Goal: Transaction & Acquisition: Purchase product/service

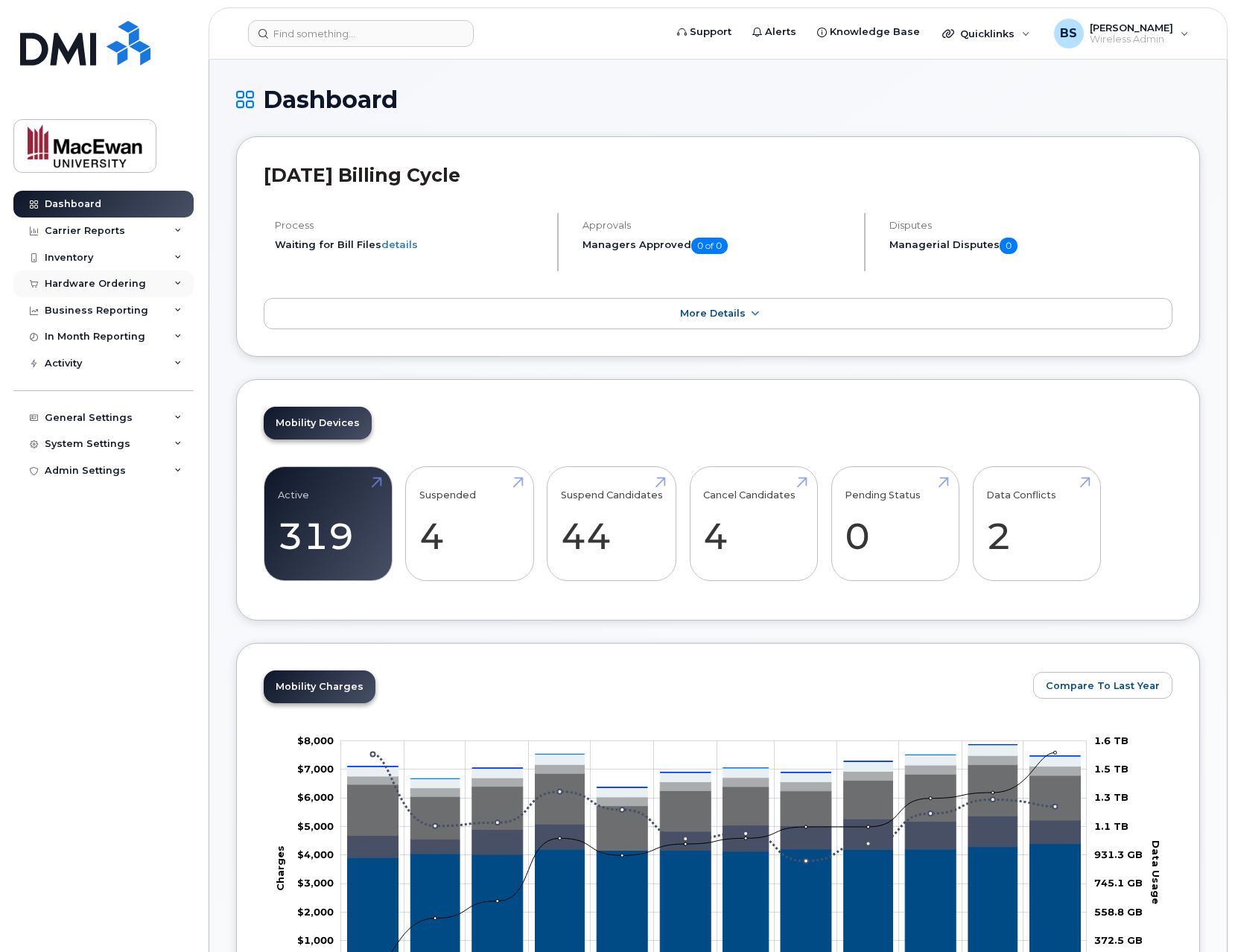
click at [177, 288] on div "Hardware Ordering" at bounding box center [103, 284] width 180 height 27
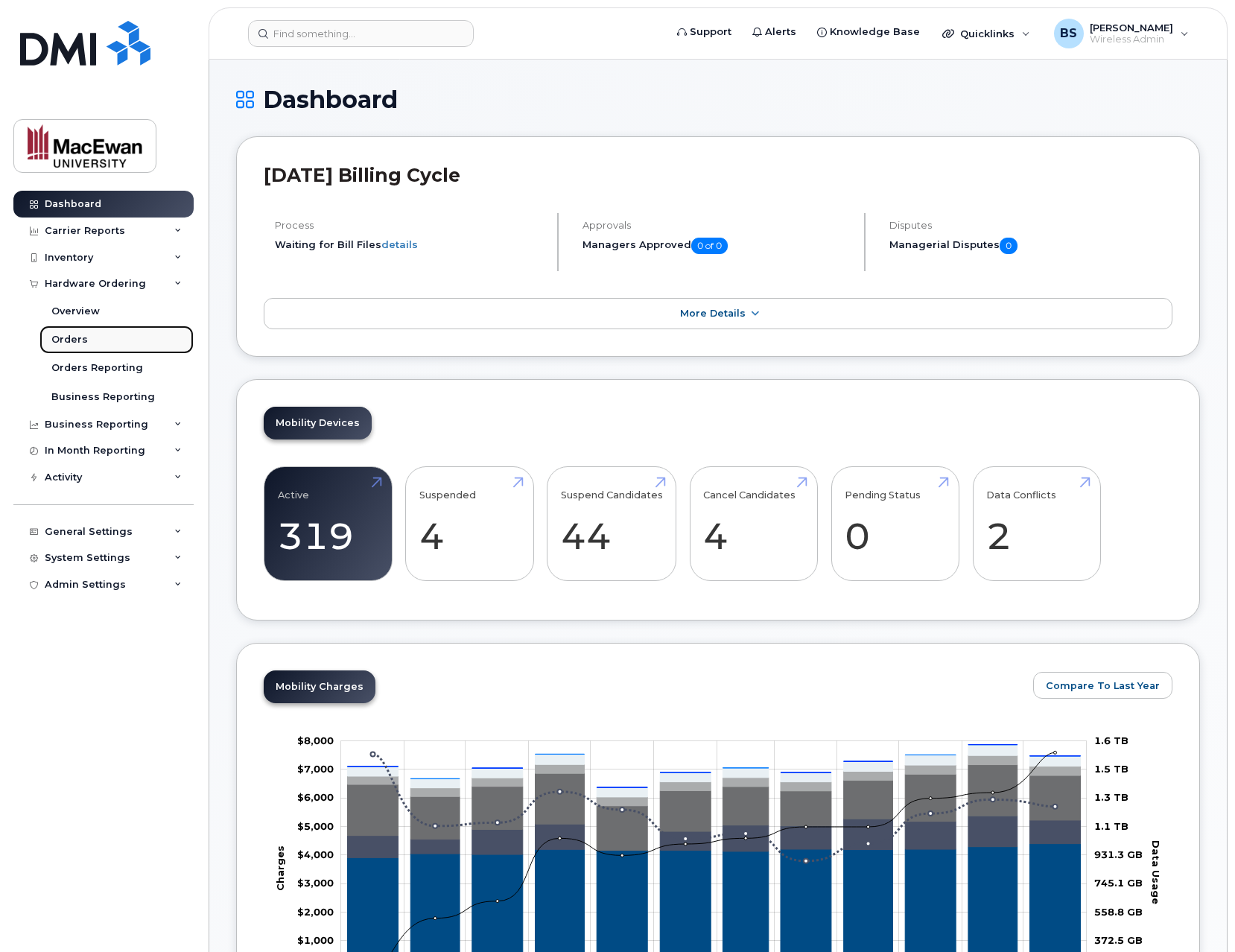
click at [133, 336] on link "Orders" at bounding box center [116, 340] width 154 height 29
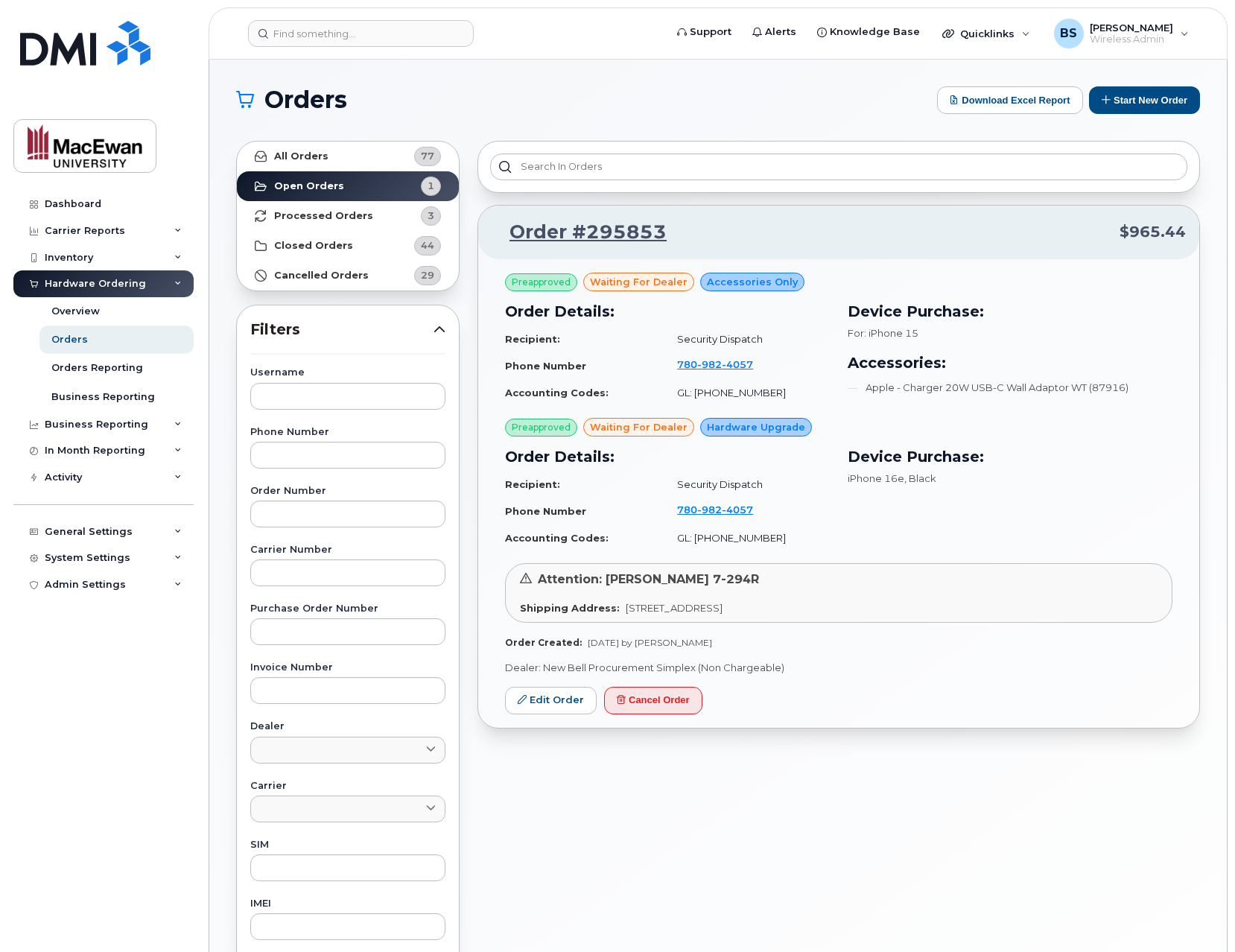
click at [1040, 217] on div "Order #295853 $965.44" at bounding box center [839, 233] width 721 height 53
click at [1114, 114] on section "Orders Download Excel Report Start New Order All Orders 77 Open Orders 1 Proces…" at bounding box center [718, 633] width 963 height 1092
click at [1115, 105] on button "Start New Order" at bounding box center [1144, 100] width 111 height 28
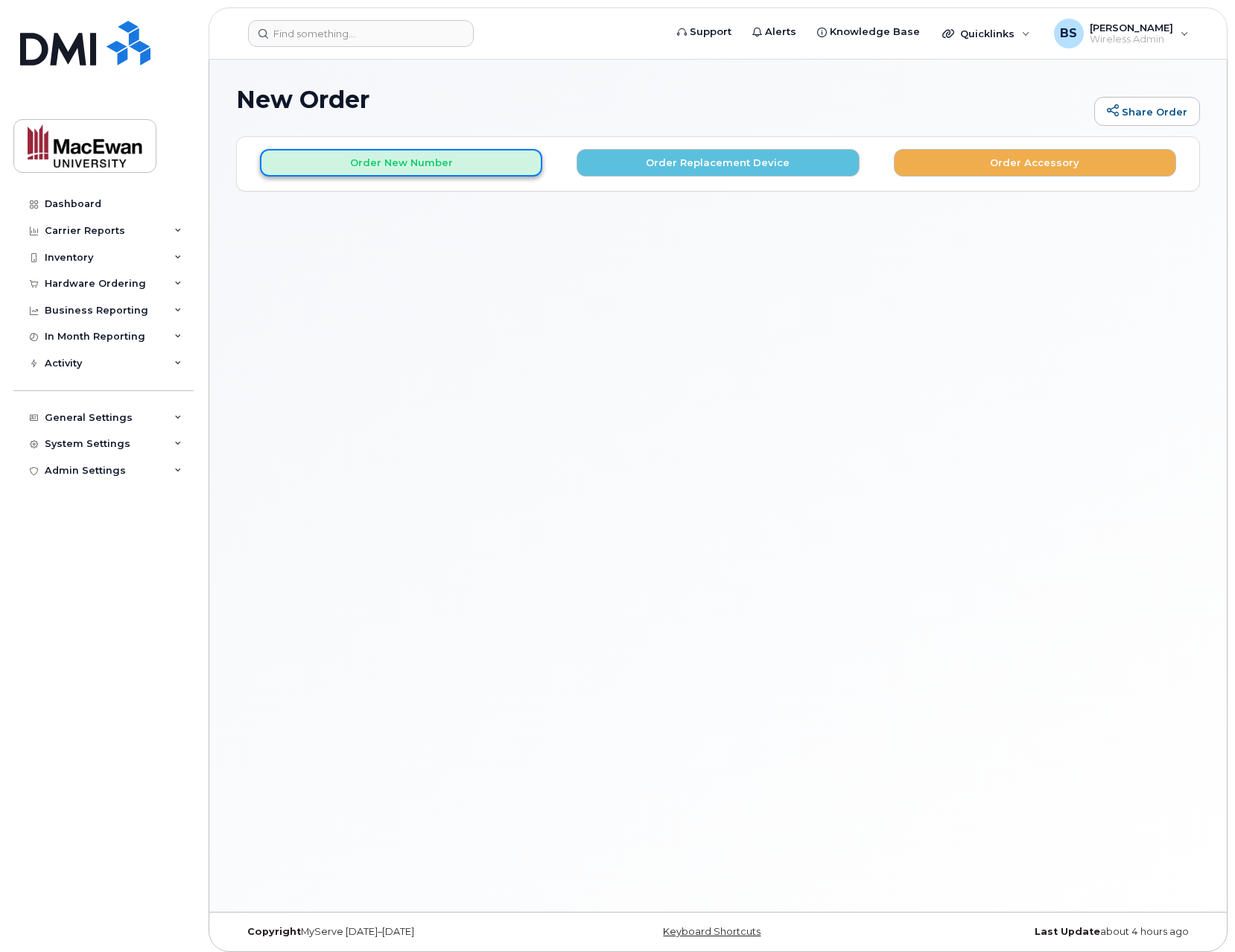
click at [491, 155] on button "Order New Number" at bounding box center [401, 162] width 282 height 28
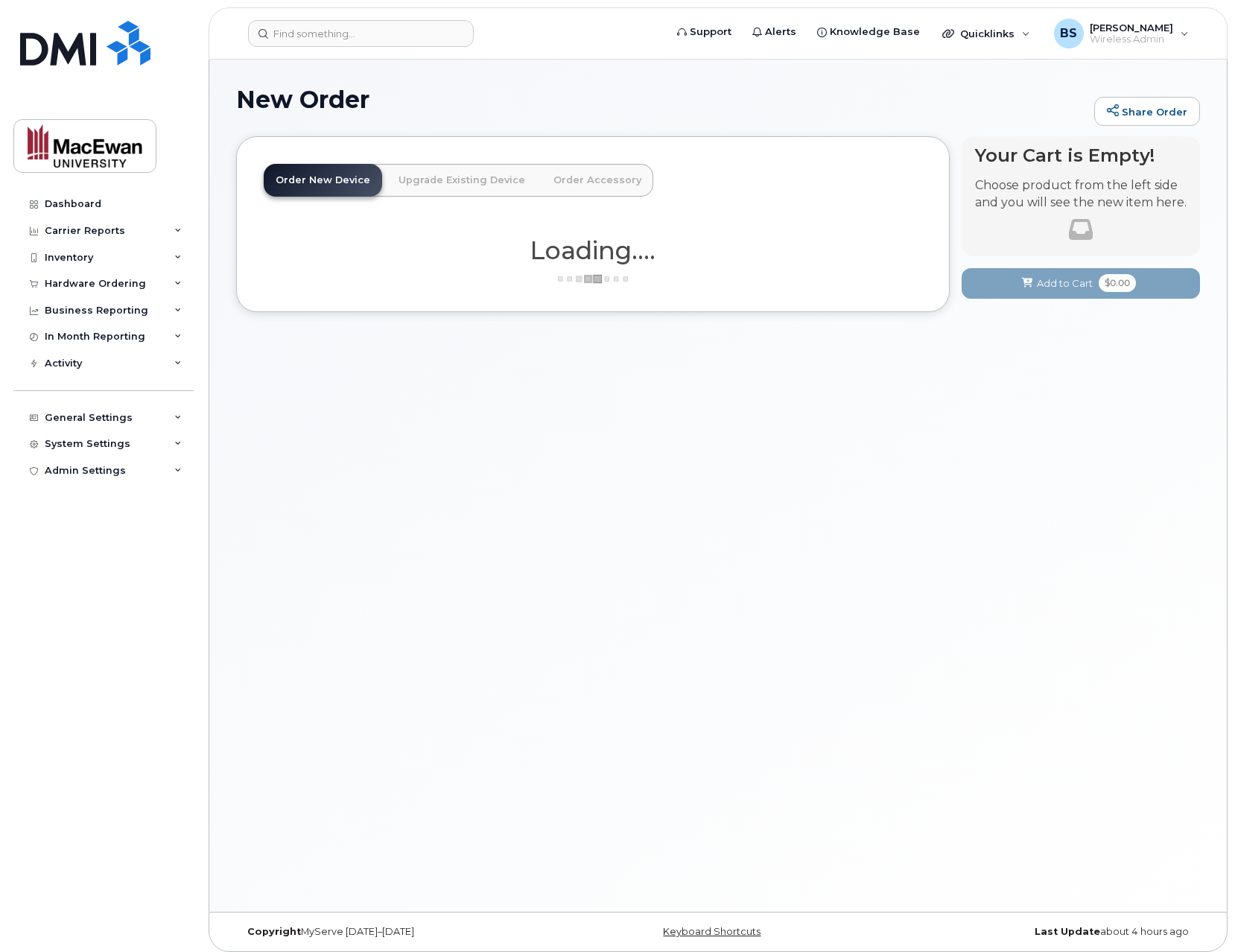
drag, startPoint x: 894, startPoint y: 275, endPoint x: 1038, endPoint y: 415, distance: 200.8
click at [1037, 415] on div "New Order Share Order × Share This Order If you want to allow others to create …" at bounding box center [719, 486] width 1018 height 852
click at [1038, 413] on div "New Order Share Order × Share This Order If you want to allow others to create …" at bounding box center [719, 486] width 1018 height 852
click at [1019, 377] on div "New Order Share Order × Share This Order If you want to allow others to create …" at bounding box center [719, 486] width 1018 height 852
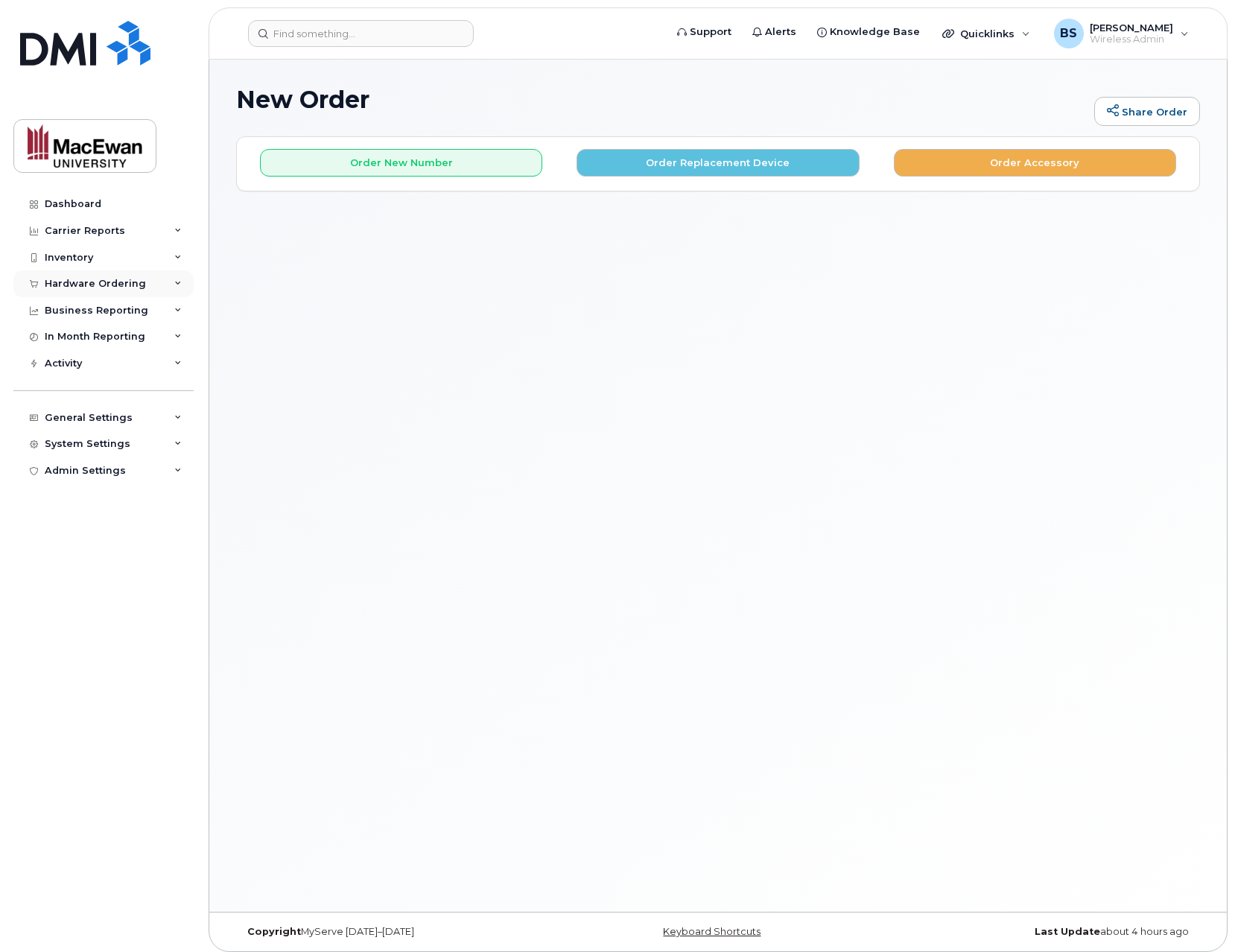
click at [187, 284] on div "Hardware Ordering" at bounding box center [103, 284] width 180 height 27
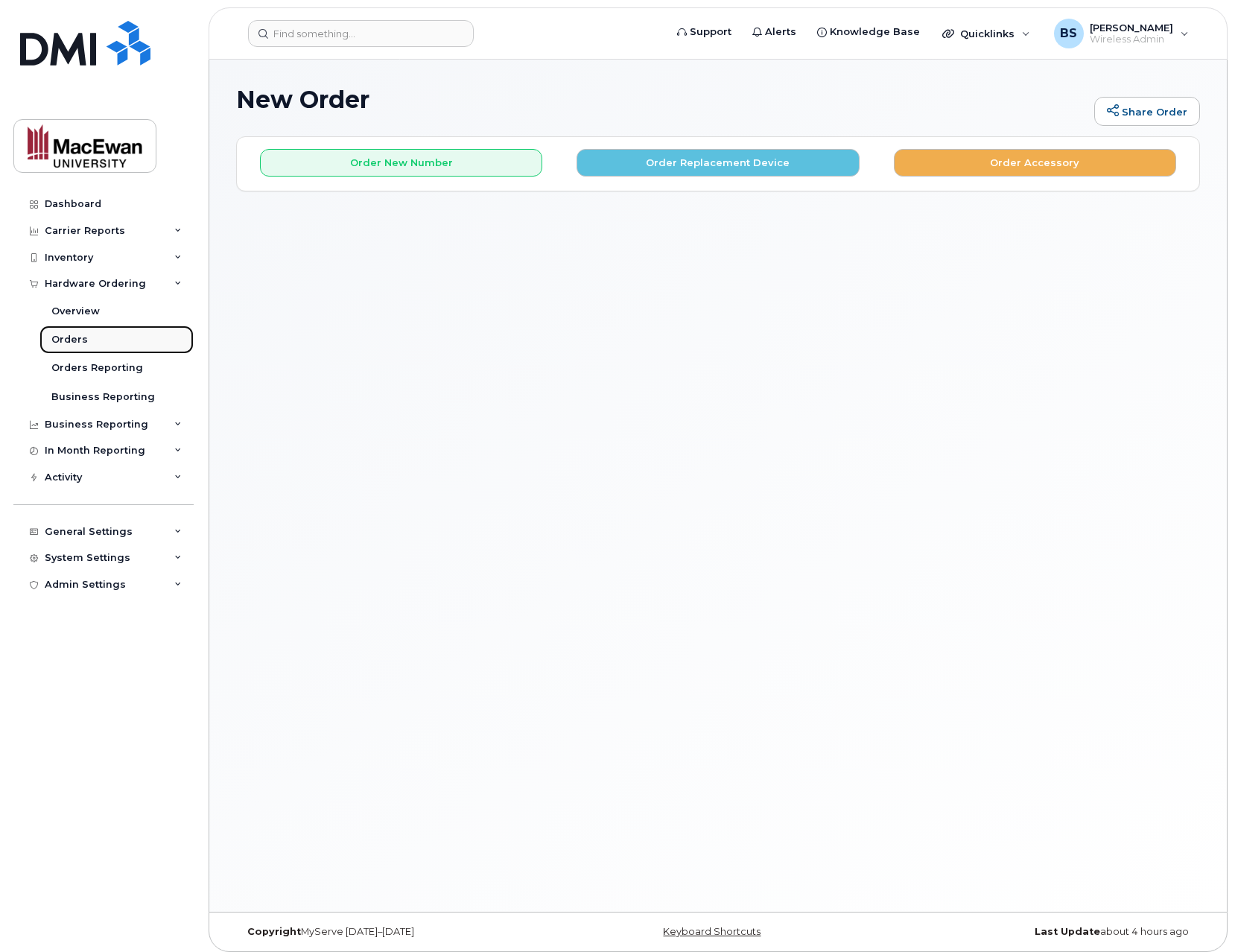
click at [152, 339] on link "Orders" at bounding box center [116, 340] width 154 height 29
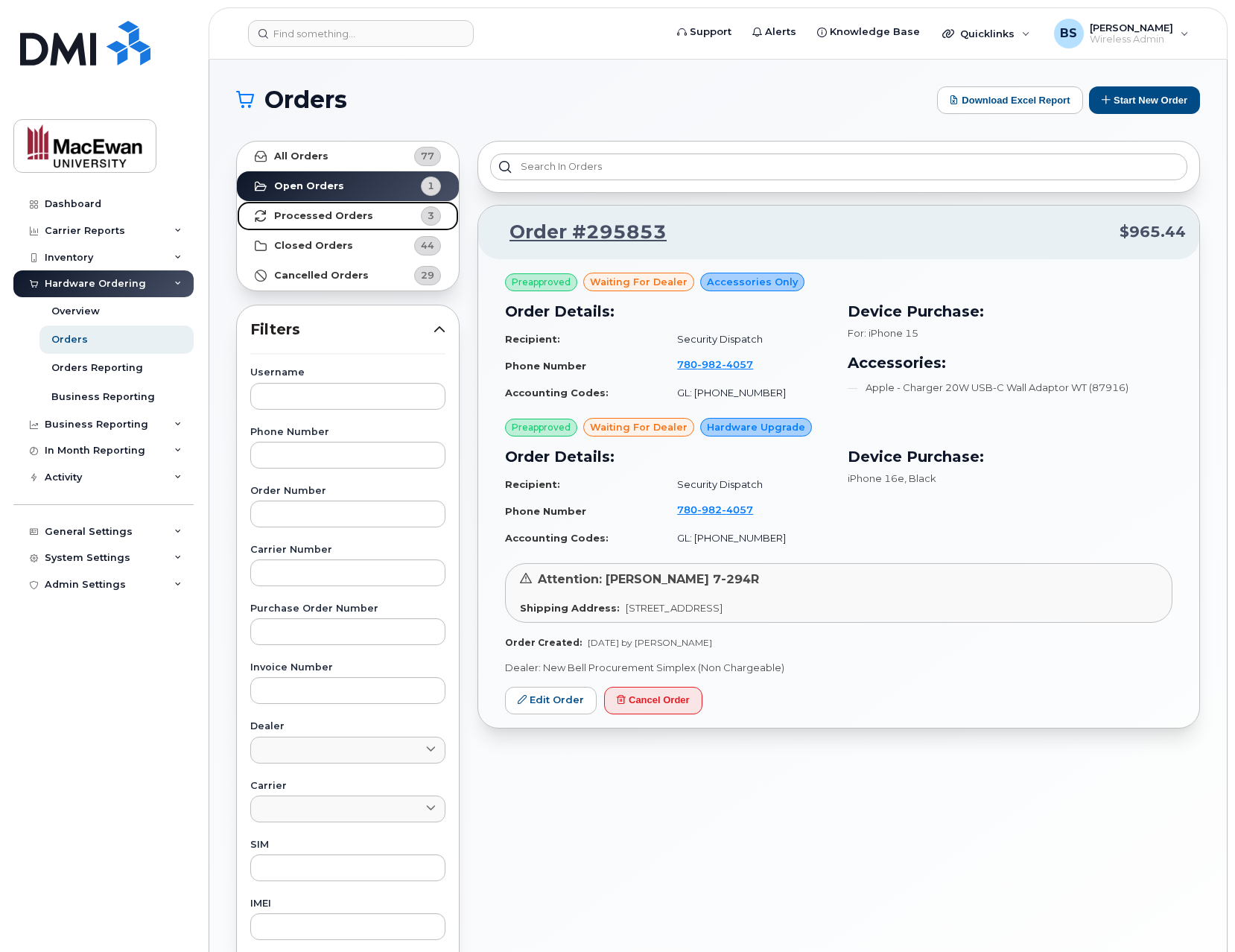
click at [343, 216] on strong "Processed Orders" at bounding box center [324, 215] width 99 height 12
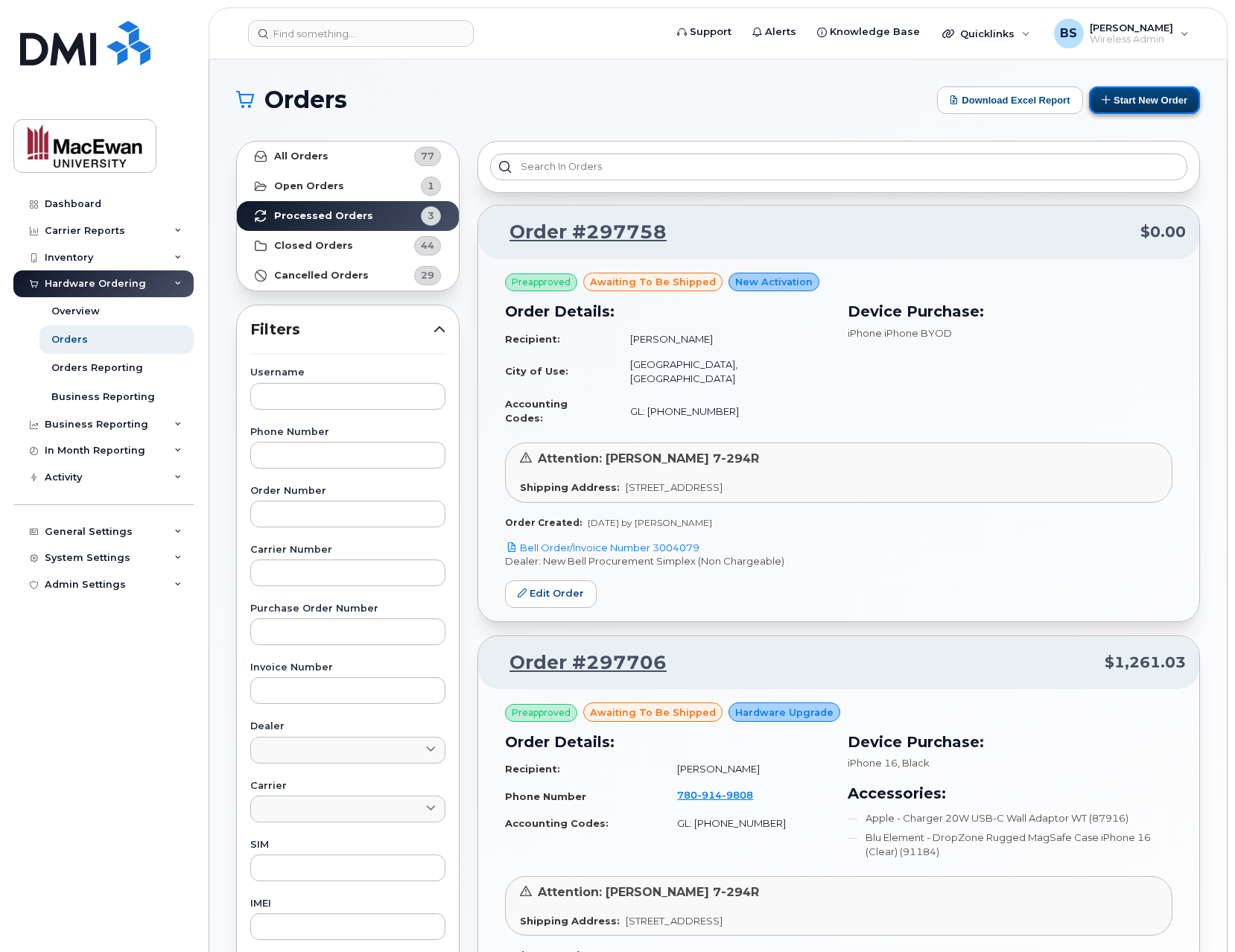
click at [1121, 101] on button "Start New Order" at bounding box center [1144, 100] width 111 height 28
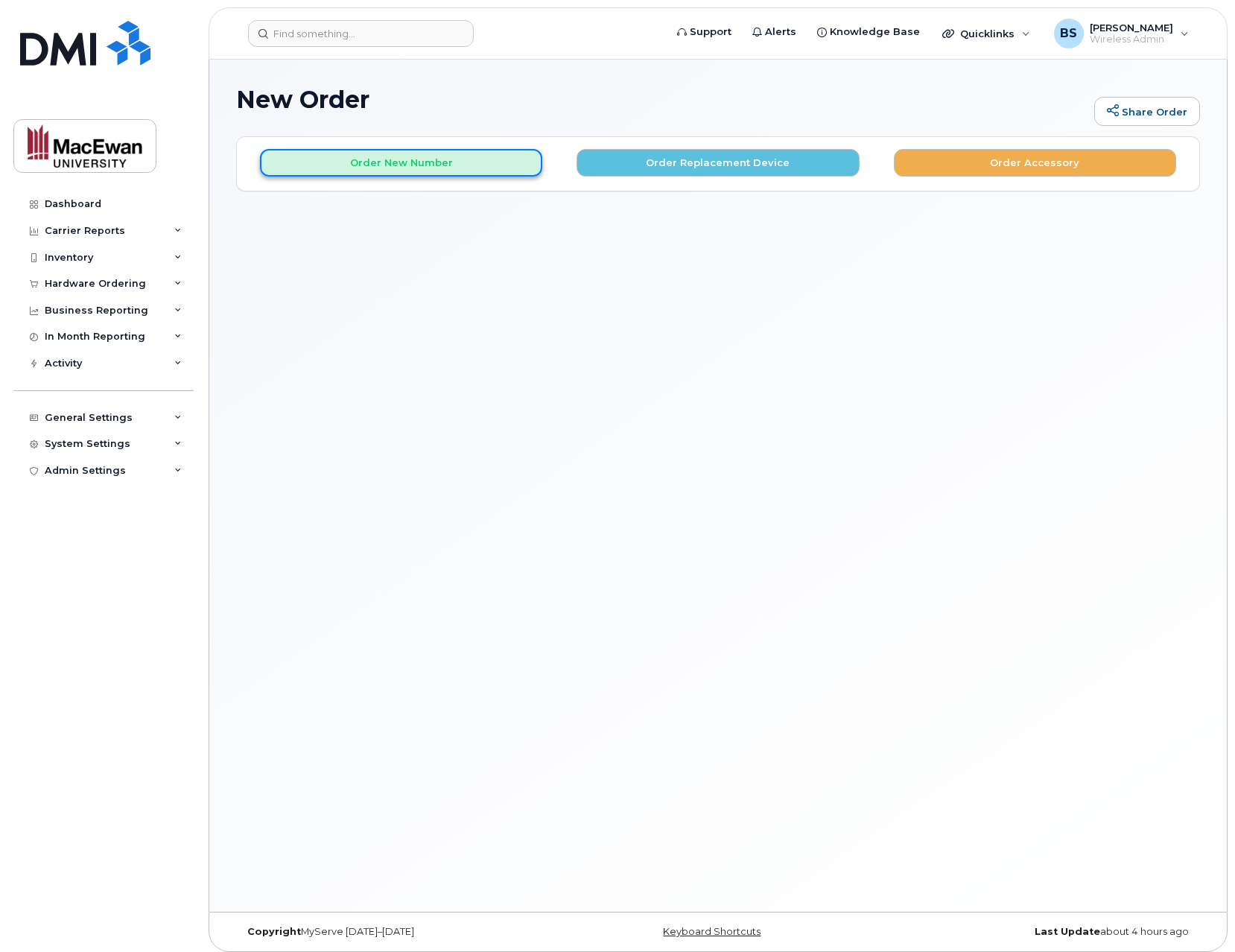
click at [413, 158] on button "Order New Number" at bounding box center [401, 162] width 282 height 28
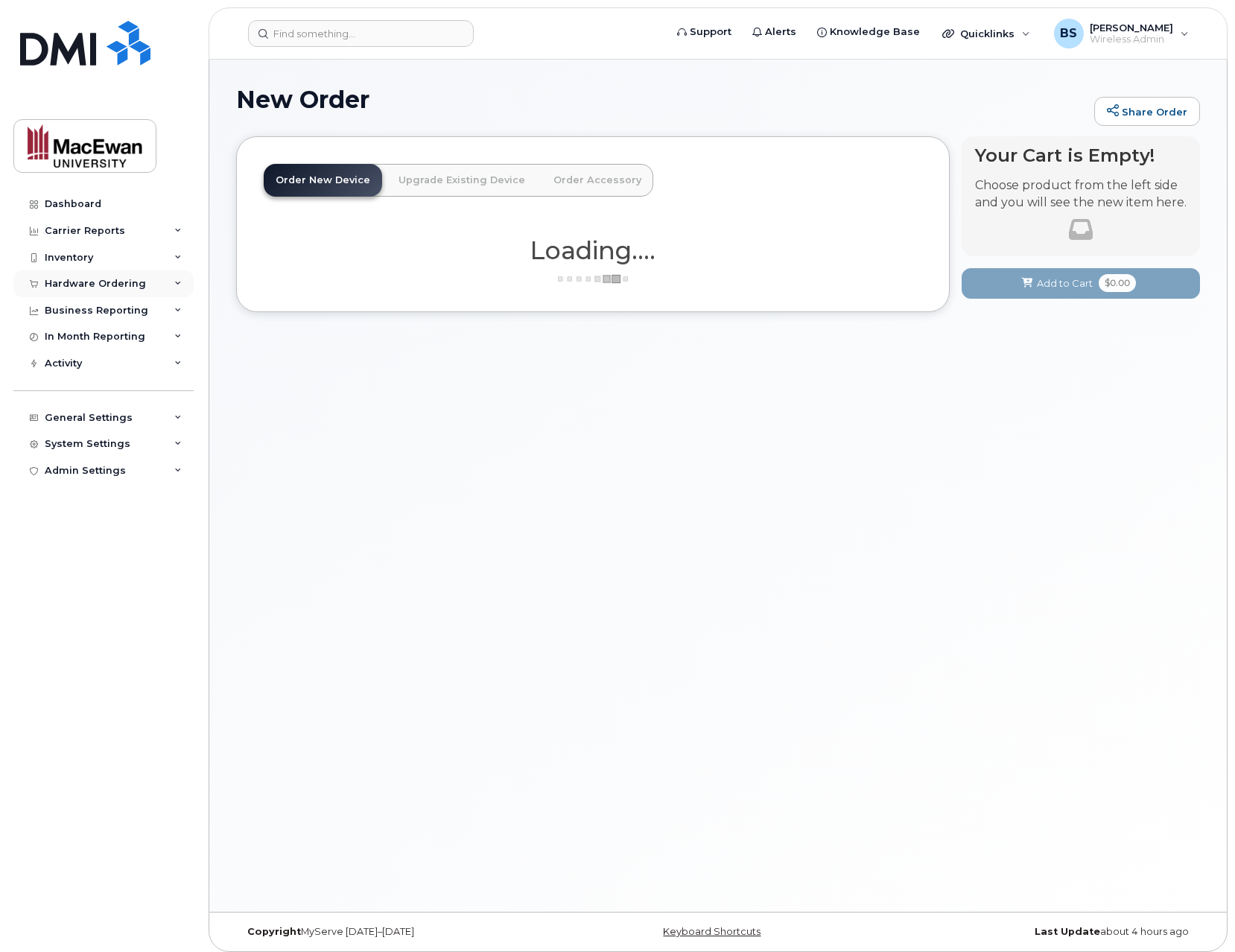
click at [172, 278] on div "Hardware Ordering" at bounding box center [103, 284] width 180 height 27
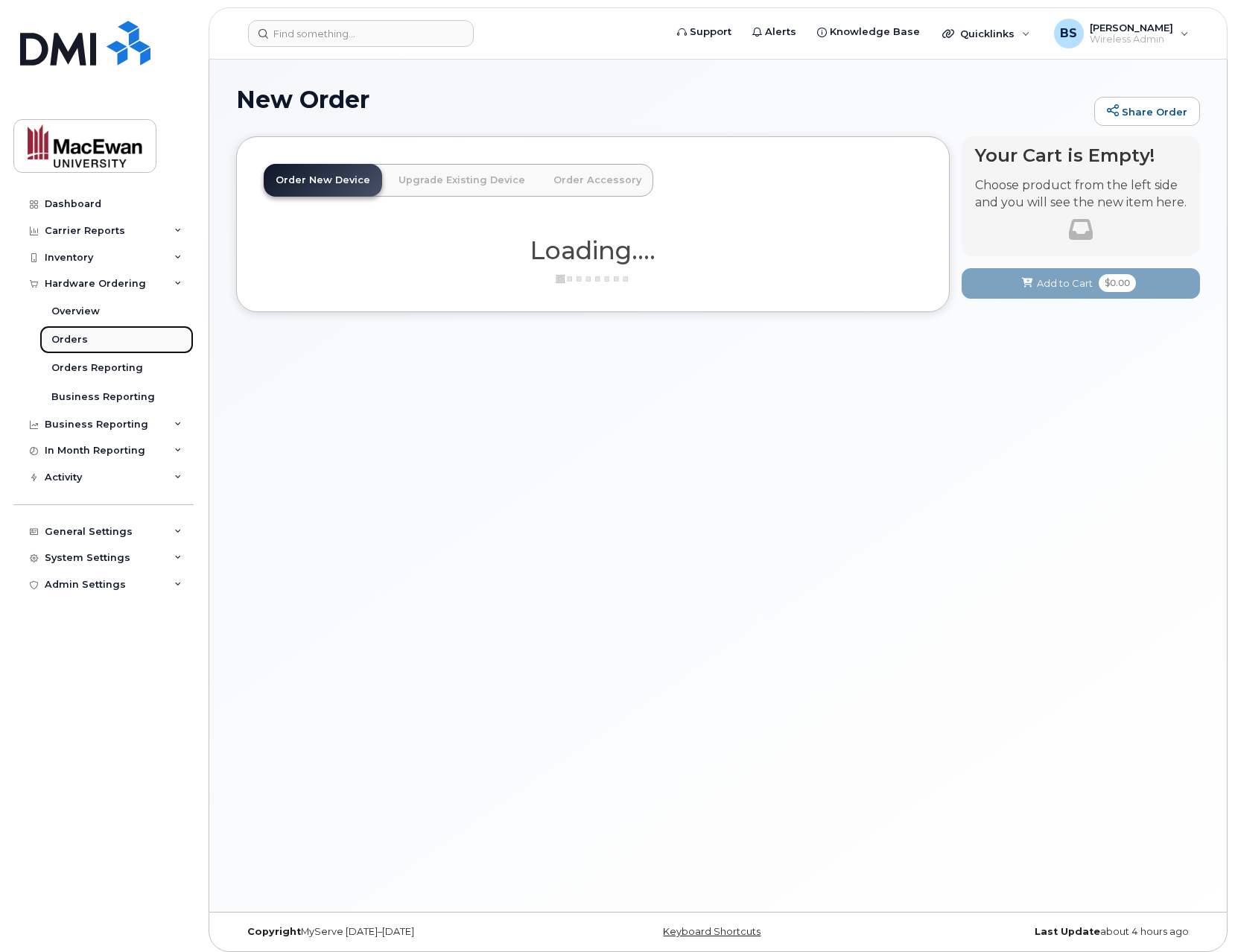
click at [109, 333] on link "Orders" at bounding box center [116, 340] width 154 height 29
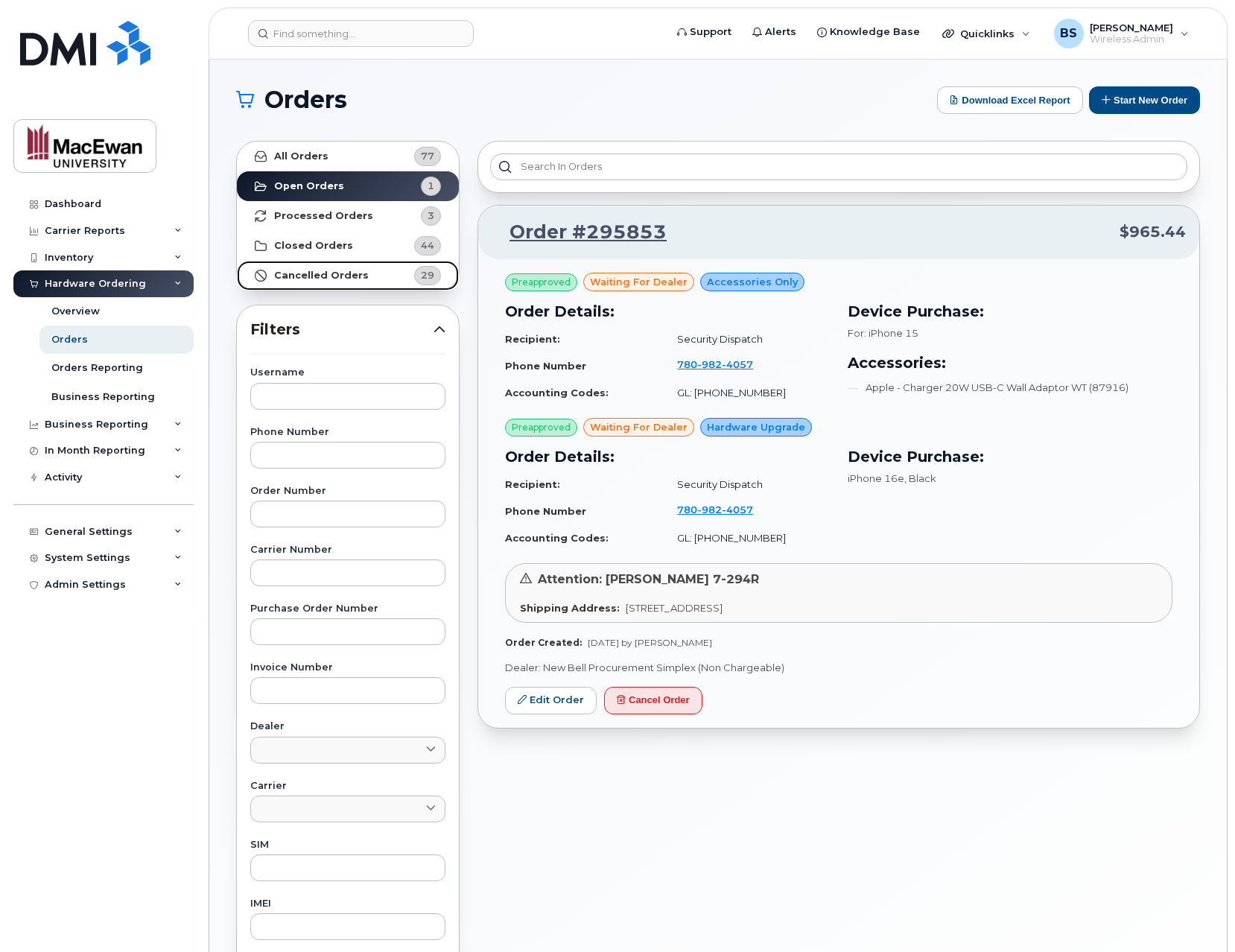
click at [405, 274] on span "29" at bounding box center [418, 275] width 45 height 19
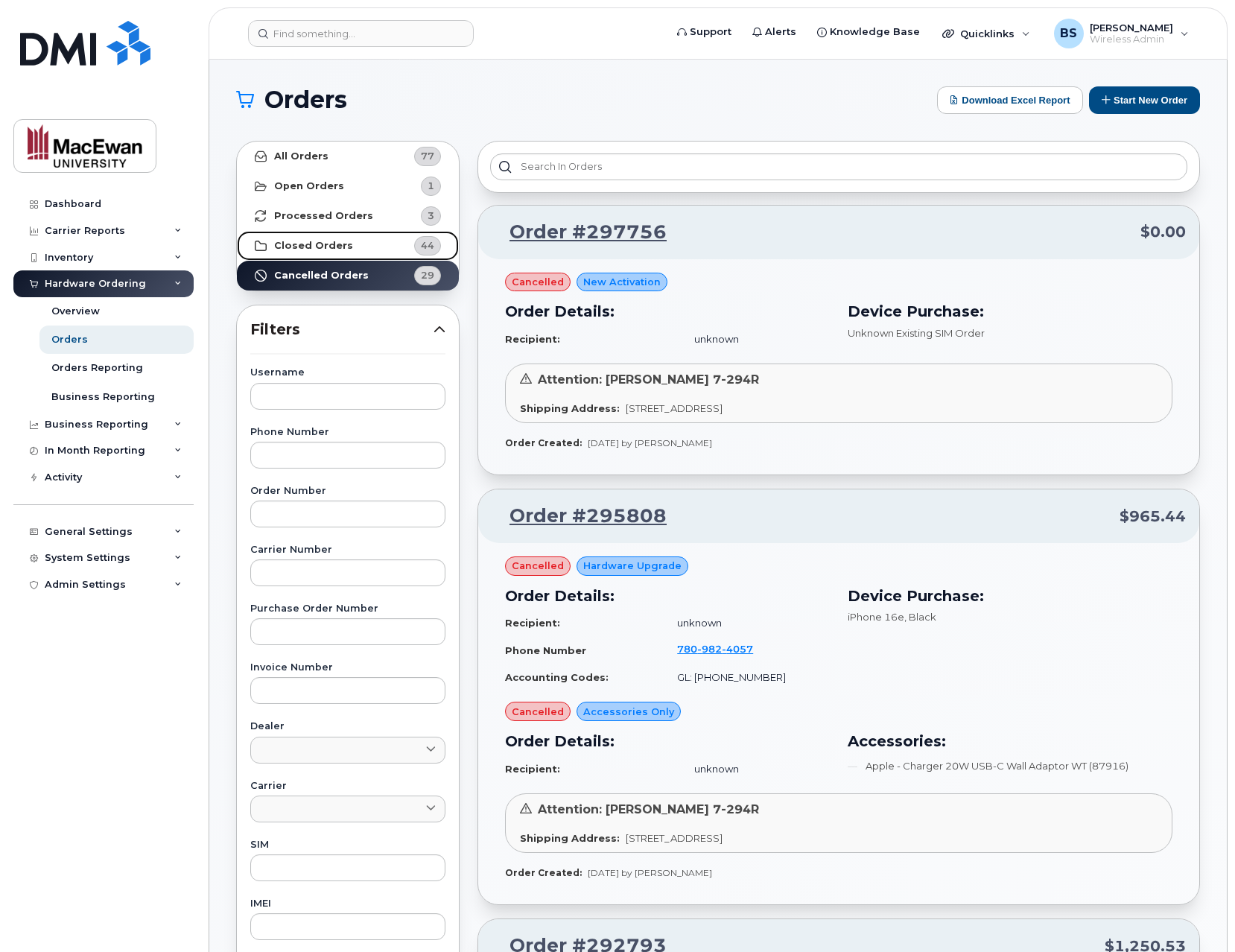
click at [326, 240] on strong "Closed Orders" at bounding box center [314, 246] width 79 height 12
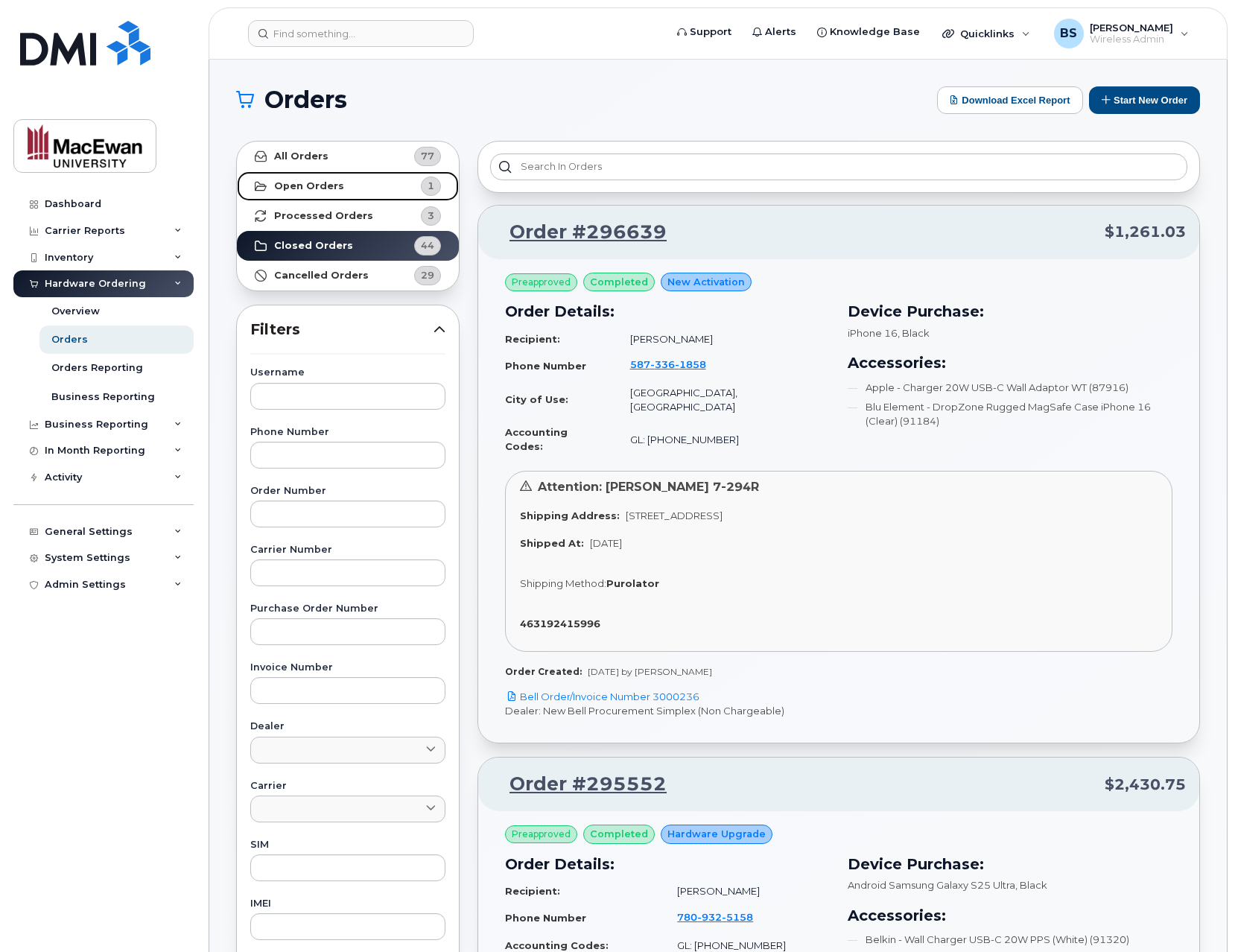
click at [314, 188] on strong "Open Orders" at bounding box center [309, 186] width 70 height 12
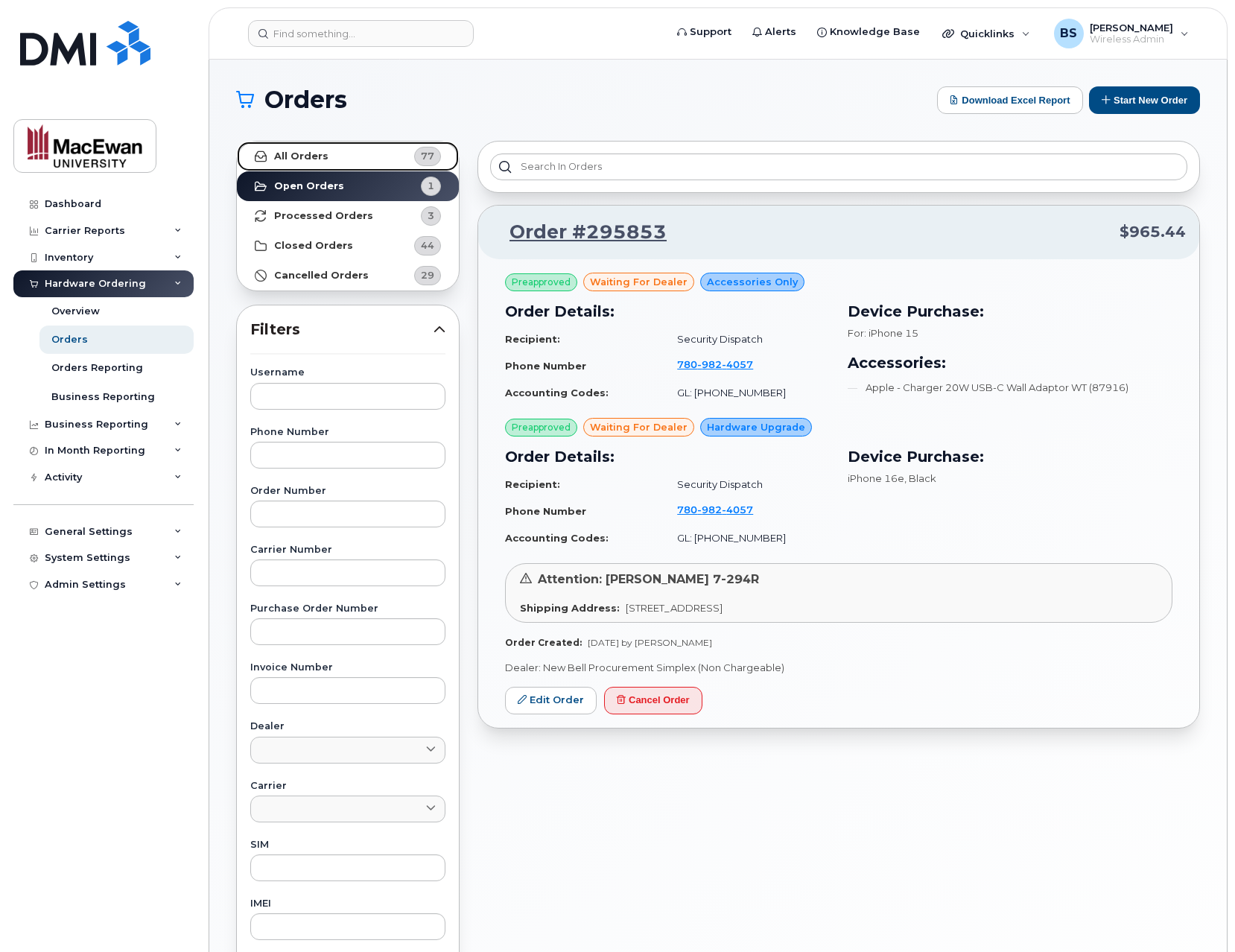
click at [315, 165] on link "All Orders 77" at bounding box center [348, 156] width 222 height 30
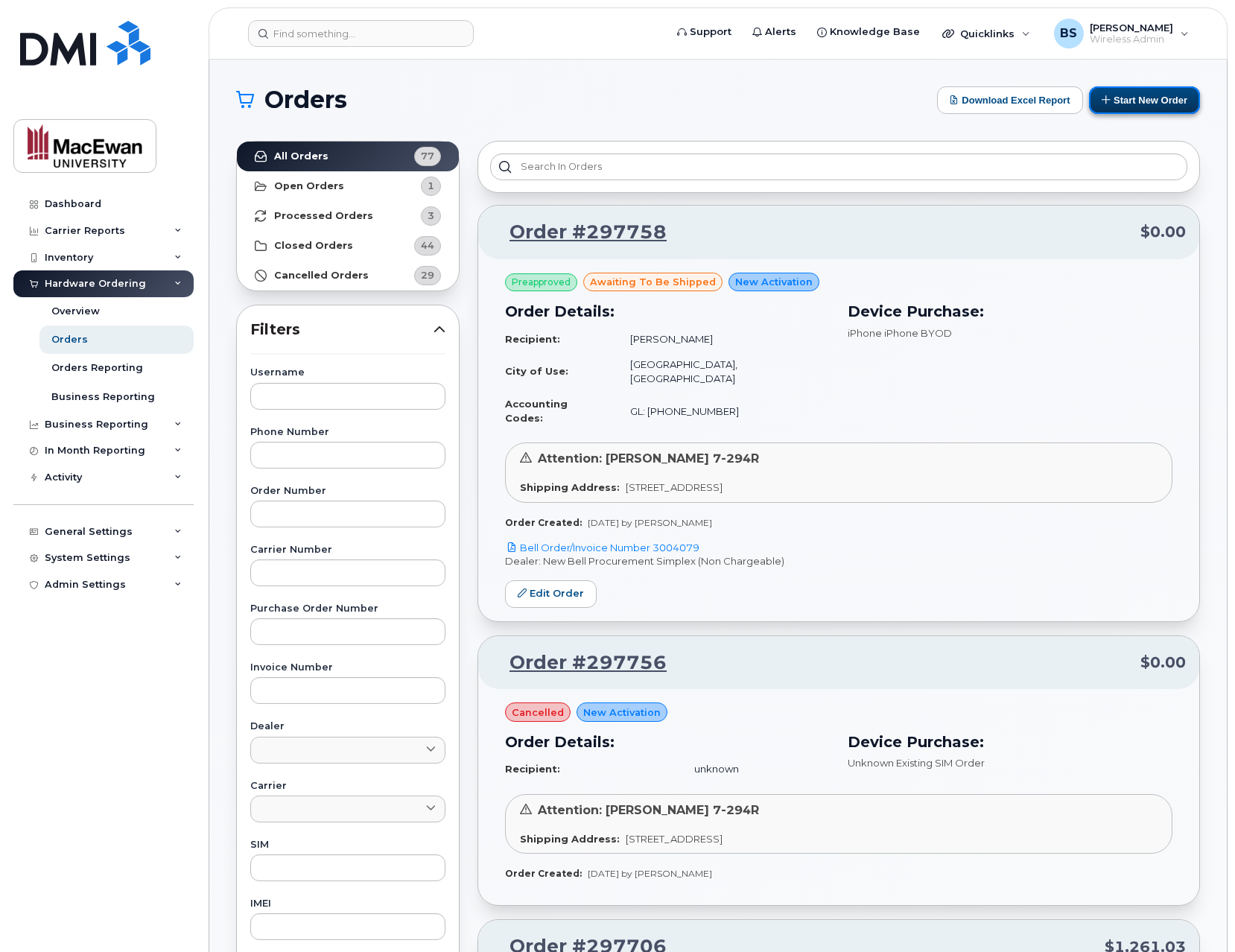
click at [1154, 98] on button "Start New Order" at bounding box center [1144, 100] width 111 height 28
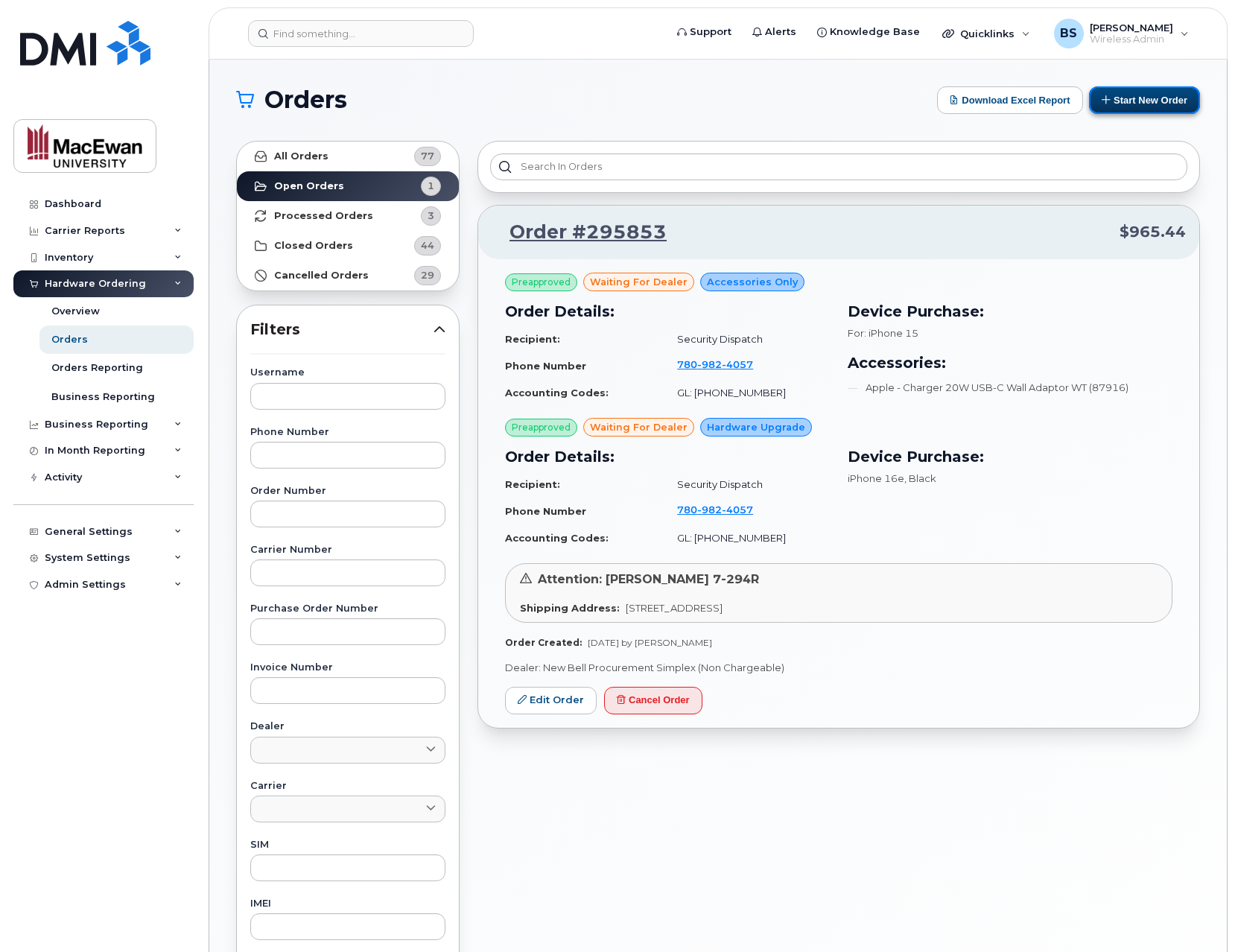
click at [1104, 100] on icon at bounding box center [1106, 99] width 10 height 10
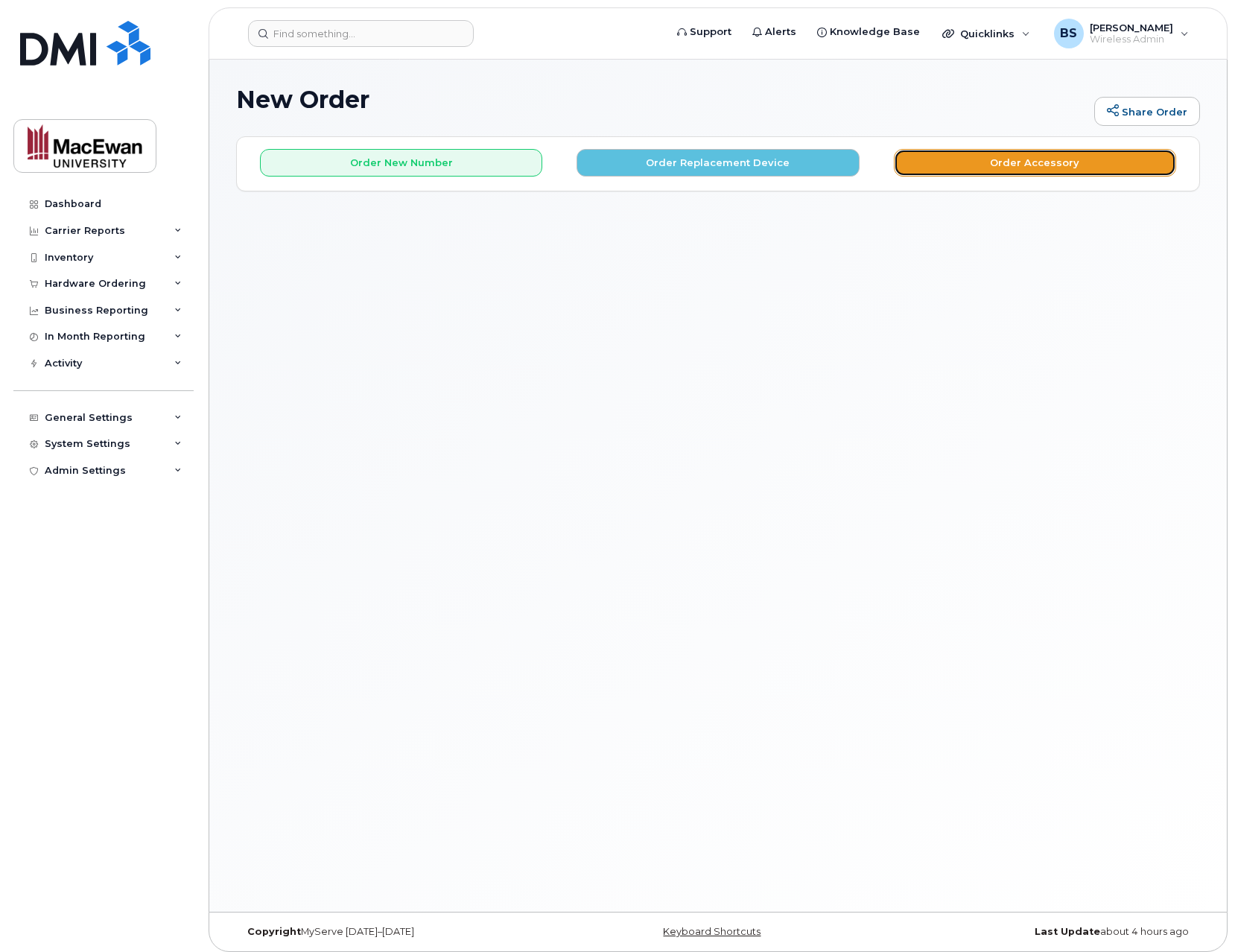
click at [953, 159] on button "Order Accessory" at bounding box center [1035, 162] width 282 height 28
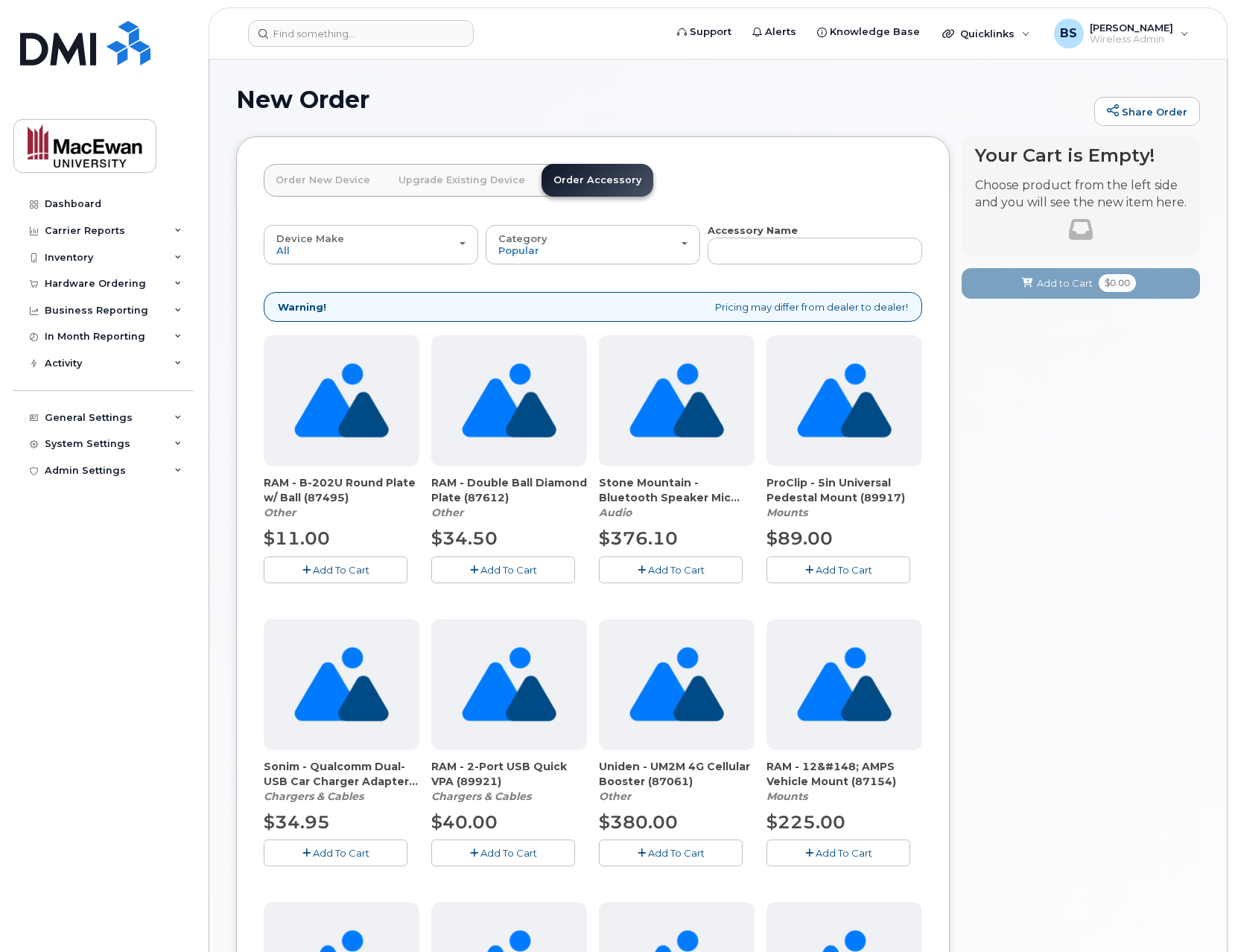
click at [351, 173] on link "Order New Device" at bounding box center [323, 180] width 118 height 32
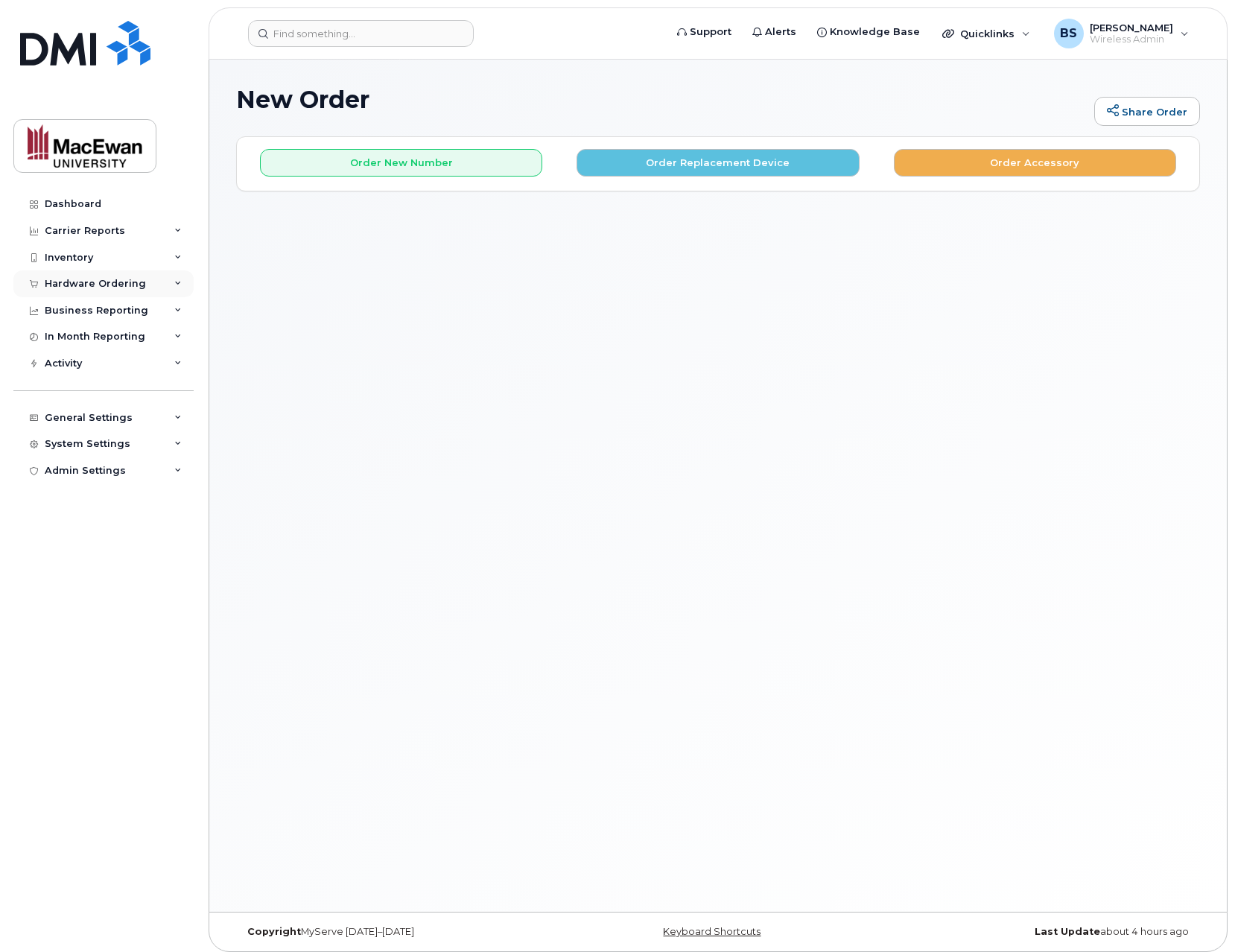
click at [186, 274] on div "Hardware Ordering" at bounding box center [103, 284] width 180 height 27
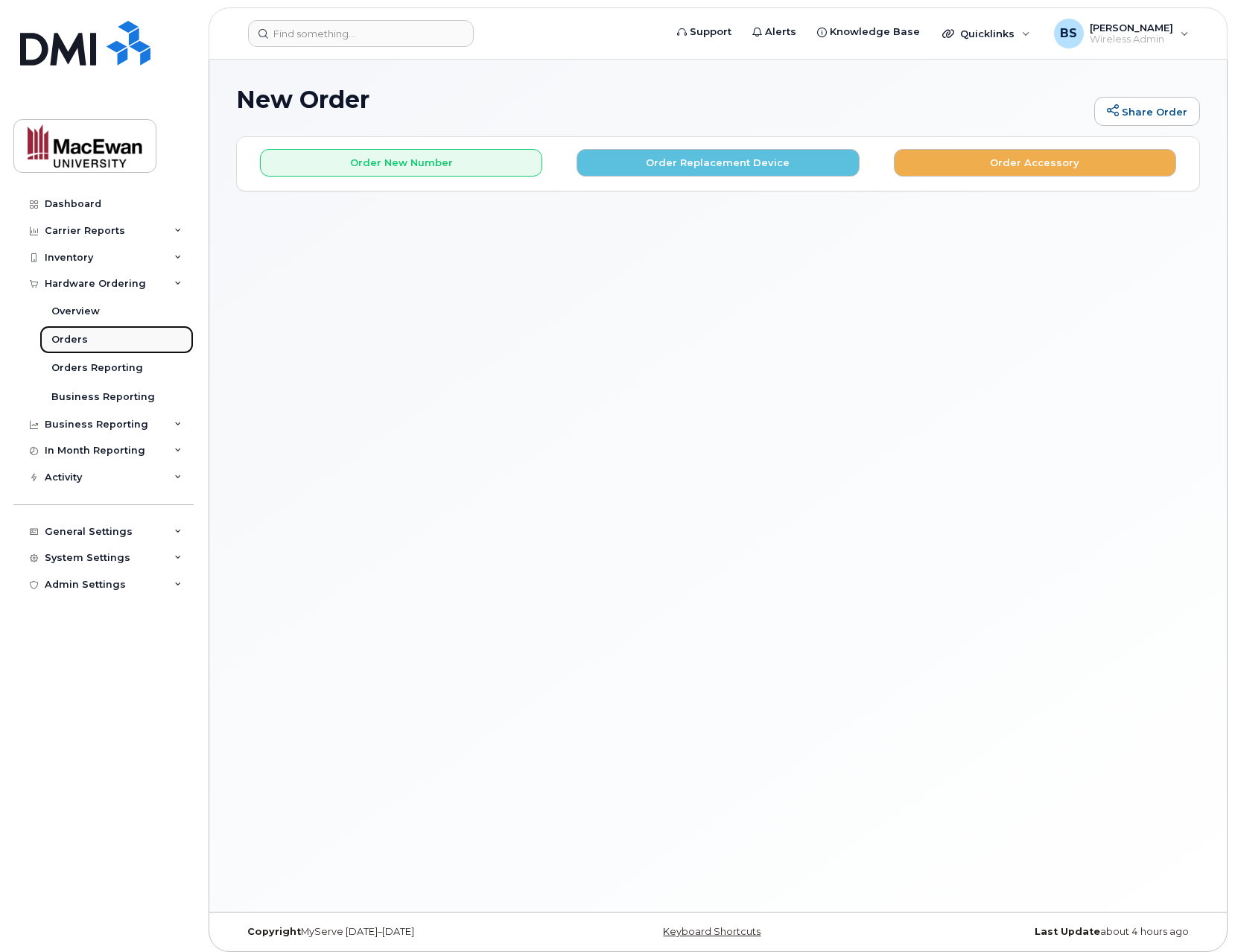
click at [147, 336] on link "Orders" at bounding box center [116, 340] width 154 height 29
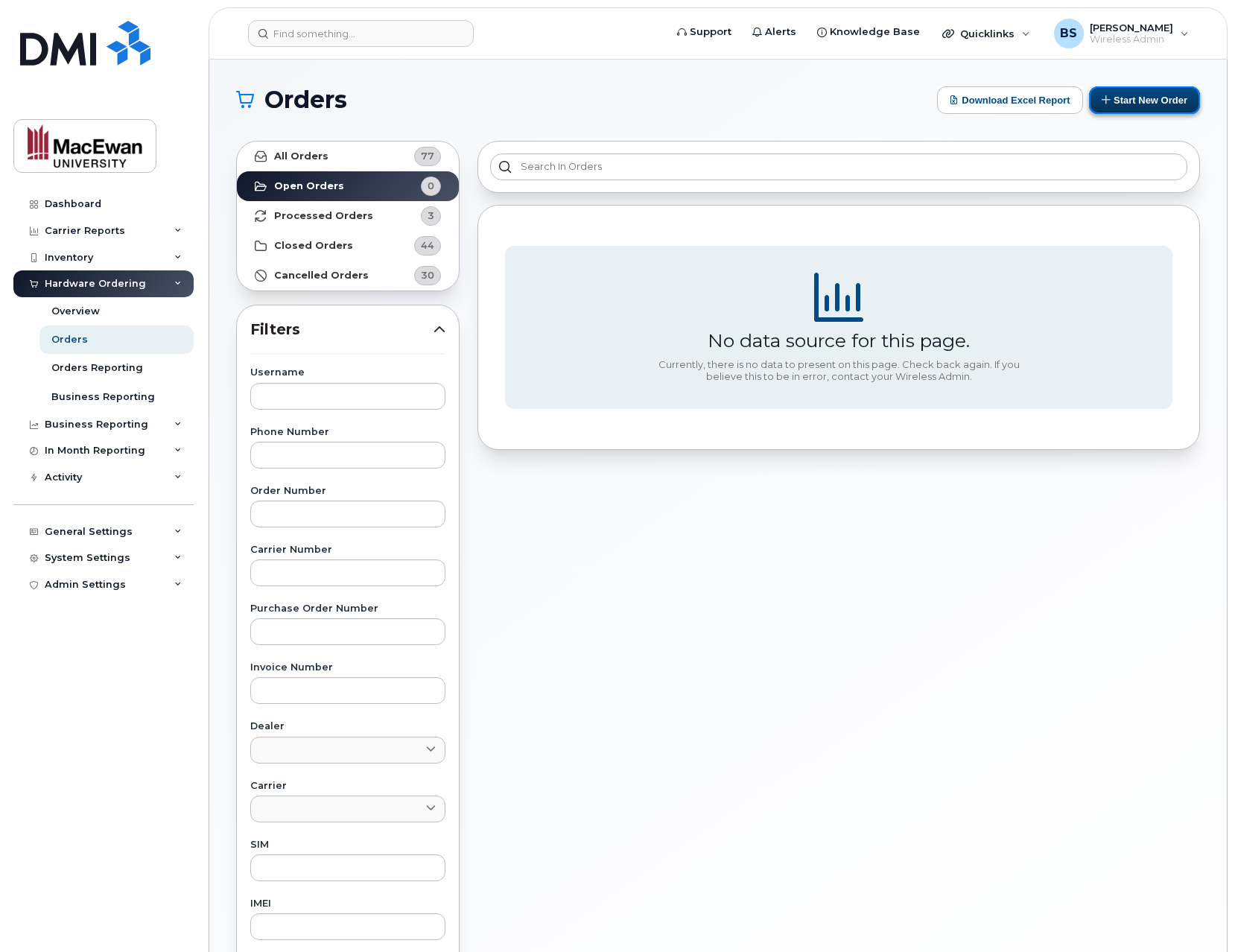
click at [1118, 104] on button "Start New Order" at bounding box center [1144, 100] width 111 height 28
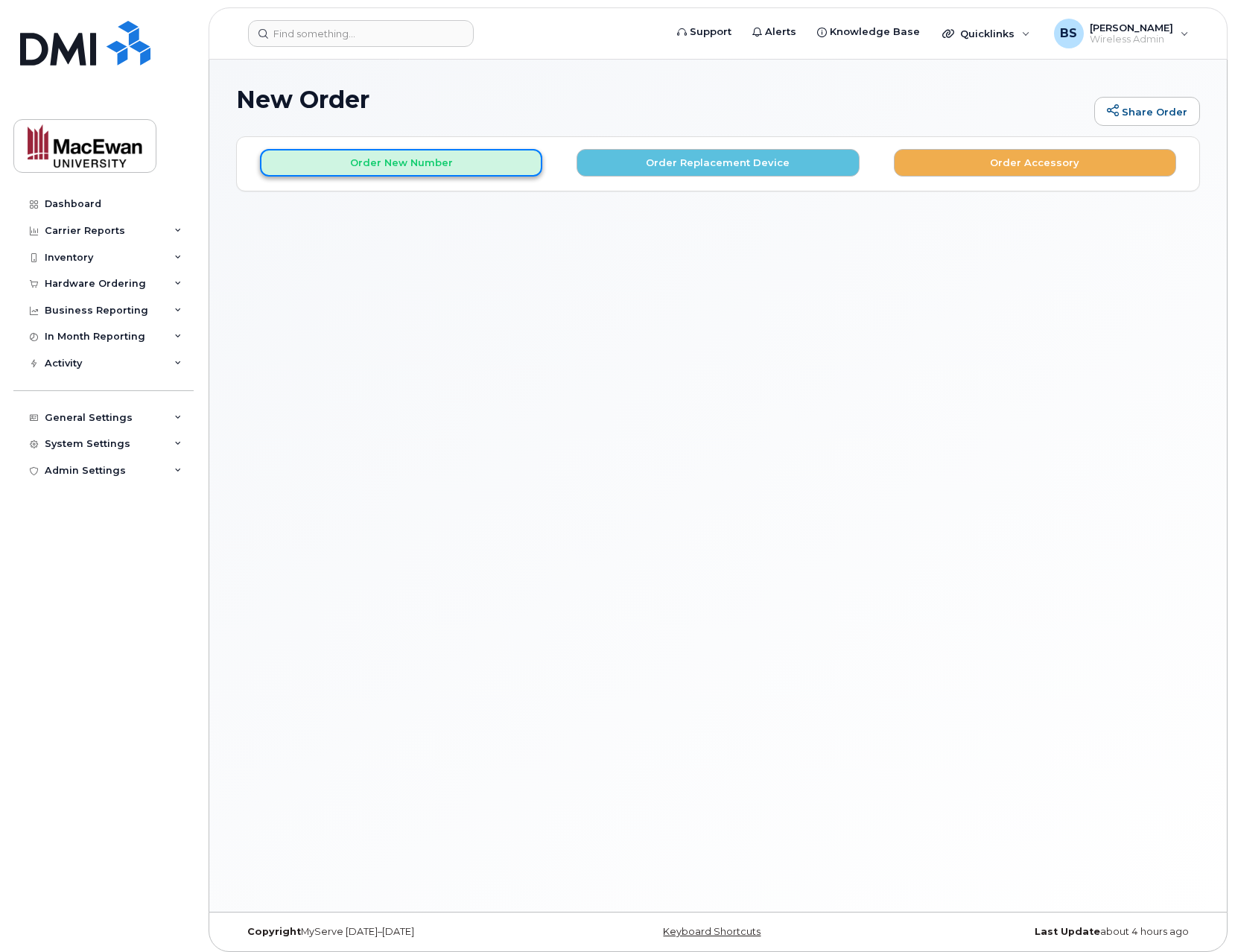
click at [499, 164] on button "Order New Number" at bounding box center [401, 162] width 282 height 28
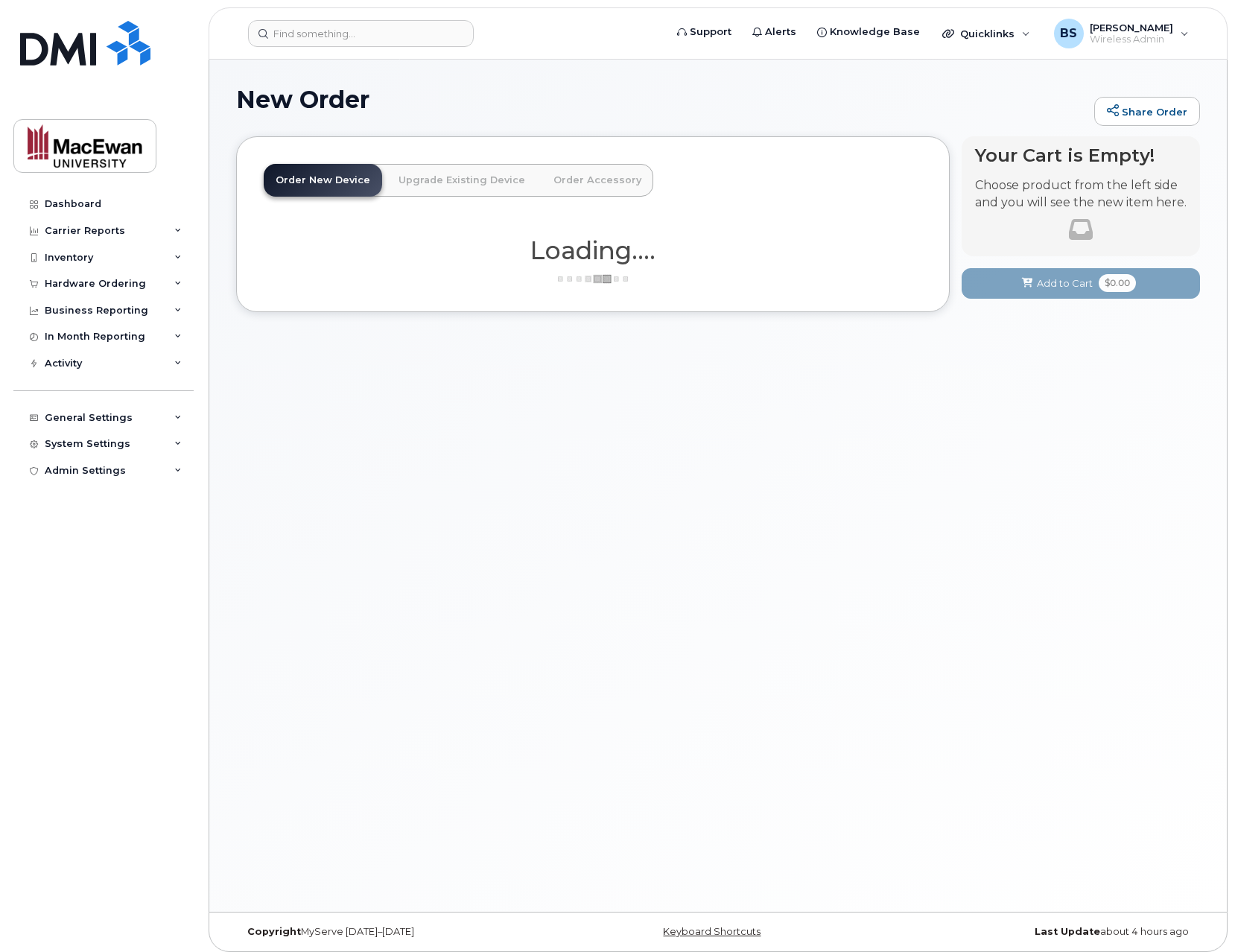
click at [415, 175] on link "Upgrade Existing Device" at bounding box center [462, 180] width 151 height 32
click at [571, 180] on link "Order Accessory" at bounding box center [597, 180] width 111 height 32
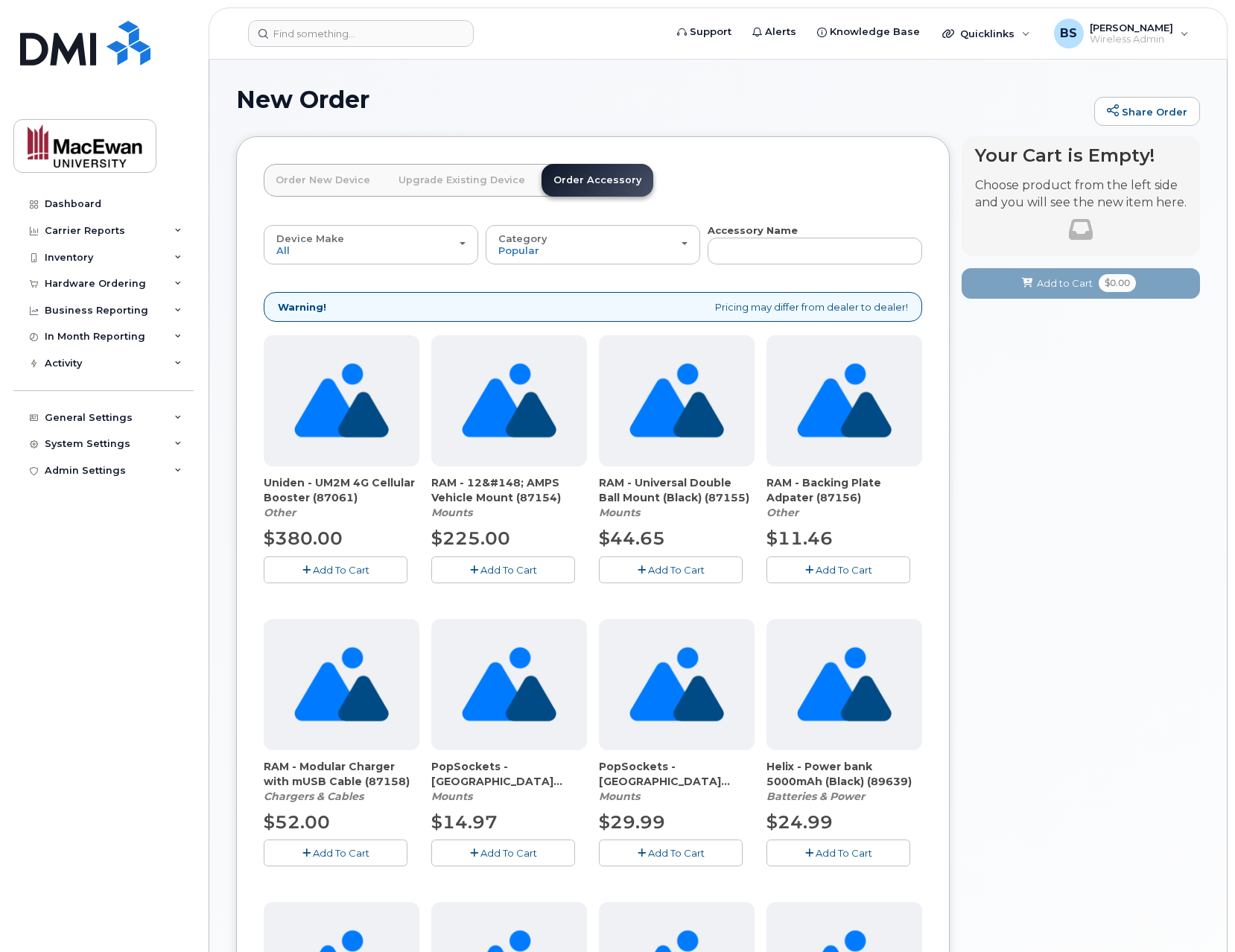
click at [851, 858] on span "Add To Cart" at bounding box center [843, 853] width 56 height 12
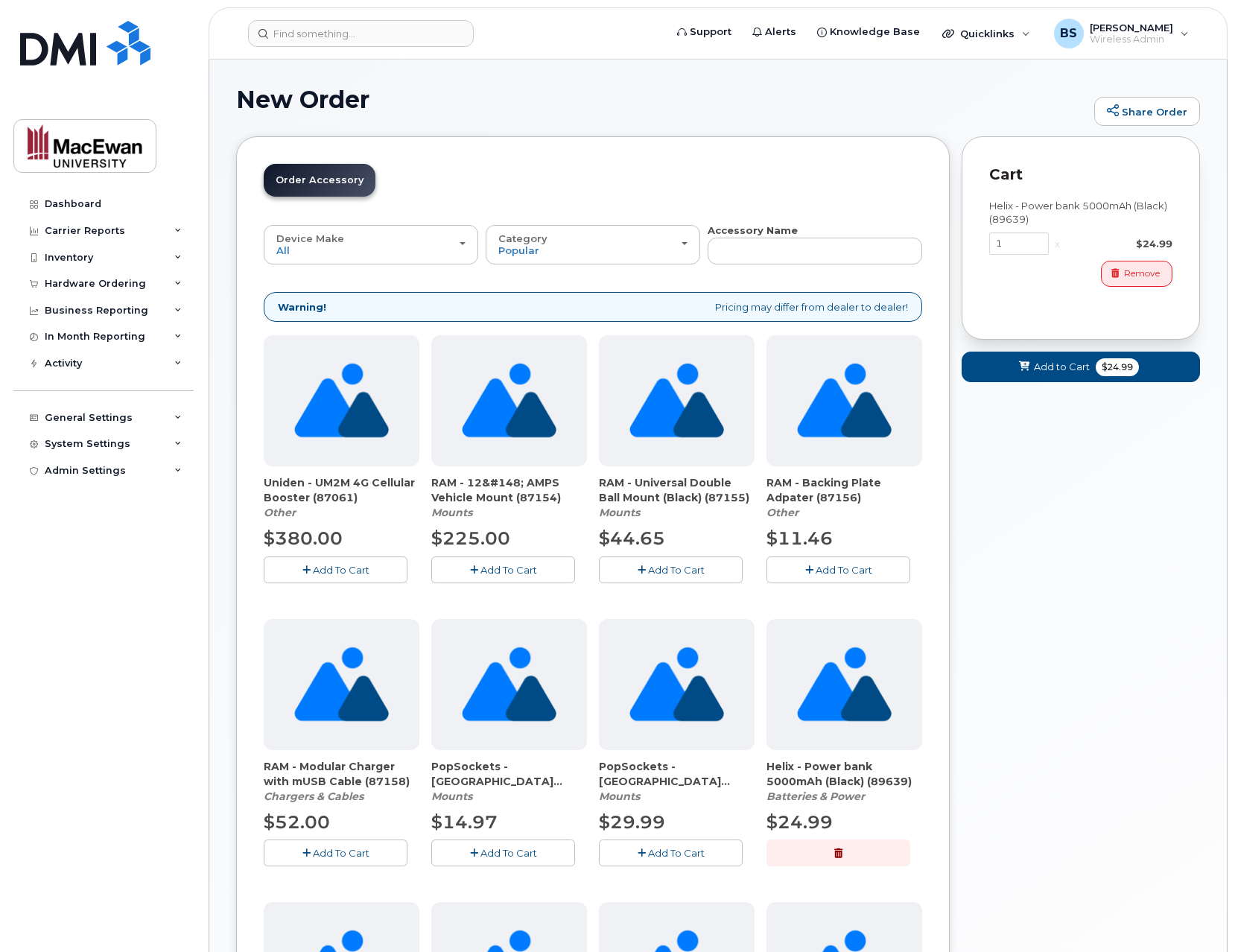
click at [323, 172] on link "Order new device and new line Order new device for existing or suspended line O…" at bounding box center [319, 180] width 111 height 32
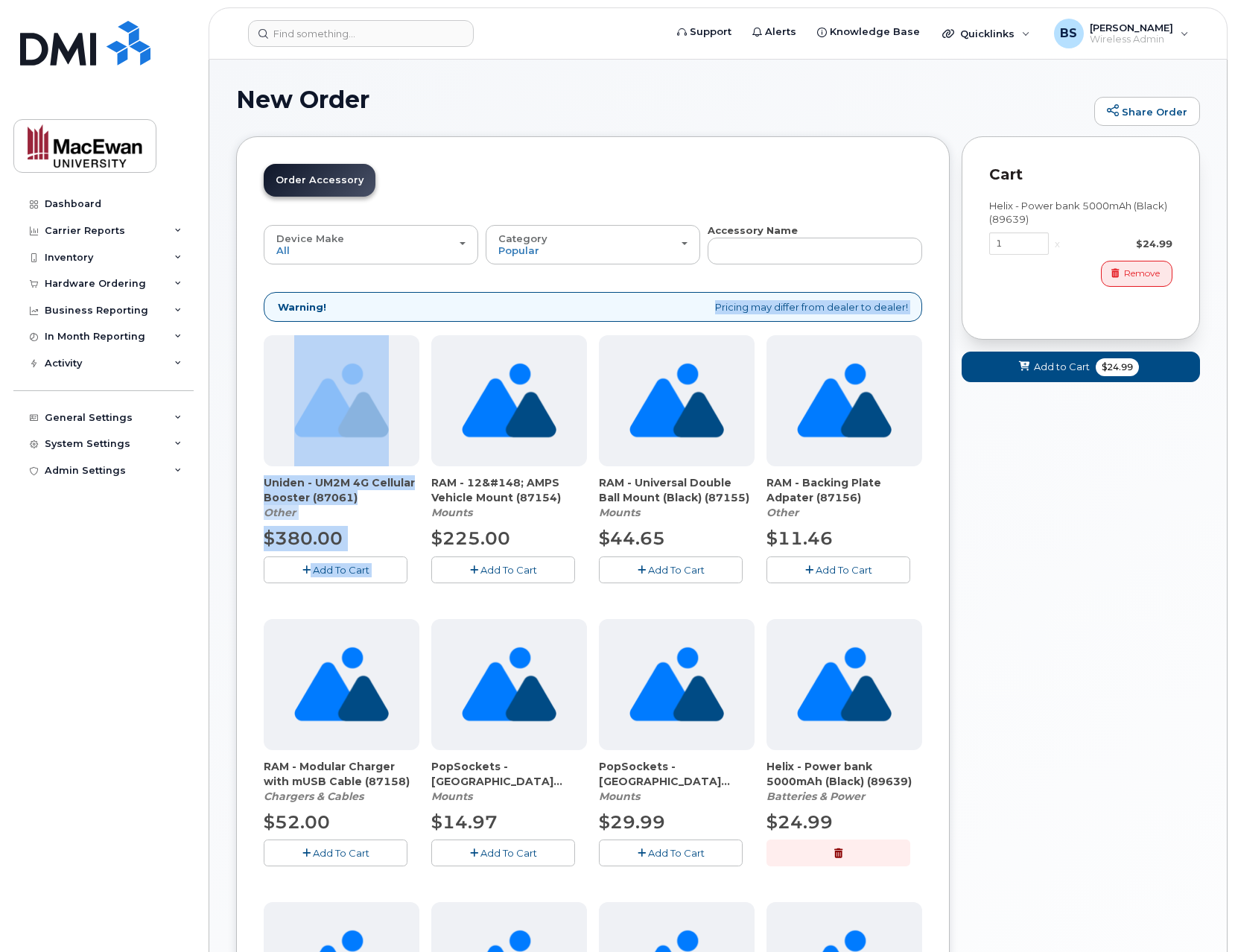
drag, startPoint x: 435, startPoint y: 301, endPoint x: 471, endPoint y: 337, distance: 50.9
click at [458, 338] on div "All new mobile devices come with Selected device does not include Wall Charger …" at bounding box center [593, 874] width 658 height 1165
click at [474, 305] on div "Warning! Pricing may differ from dealer to dealer!" at bounding box center [593, 307] width 658 height 30
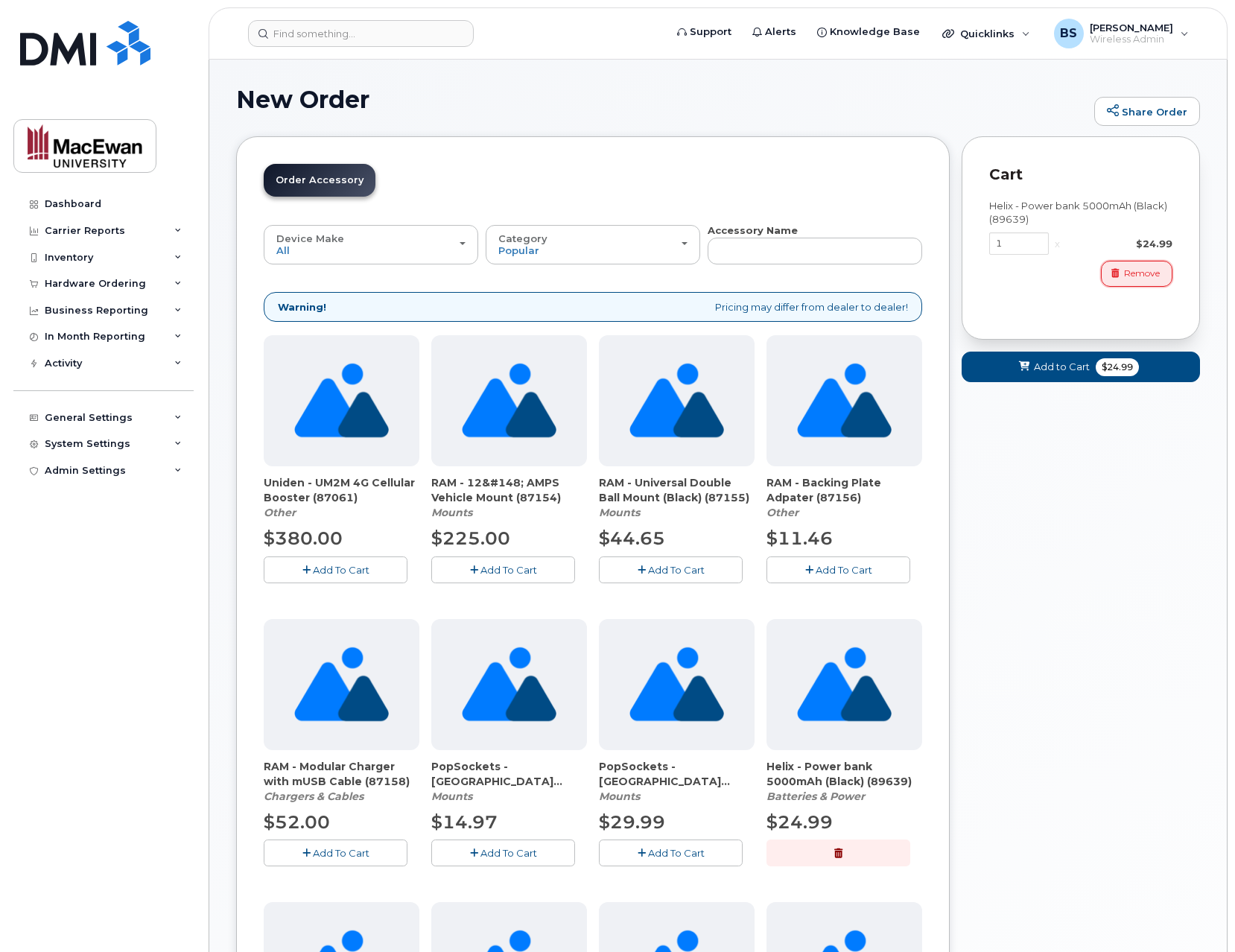
click at [1108, 277] on span "button" at bounding box center [1115, 273] width 13 height 13
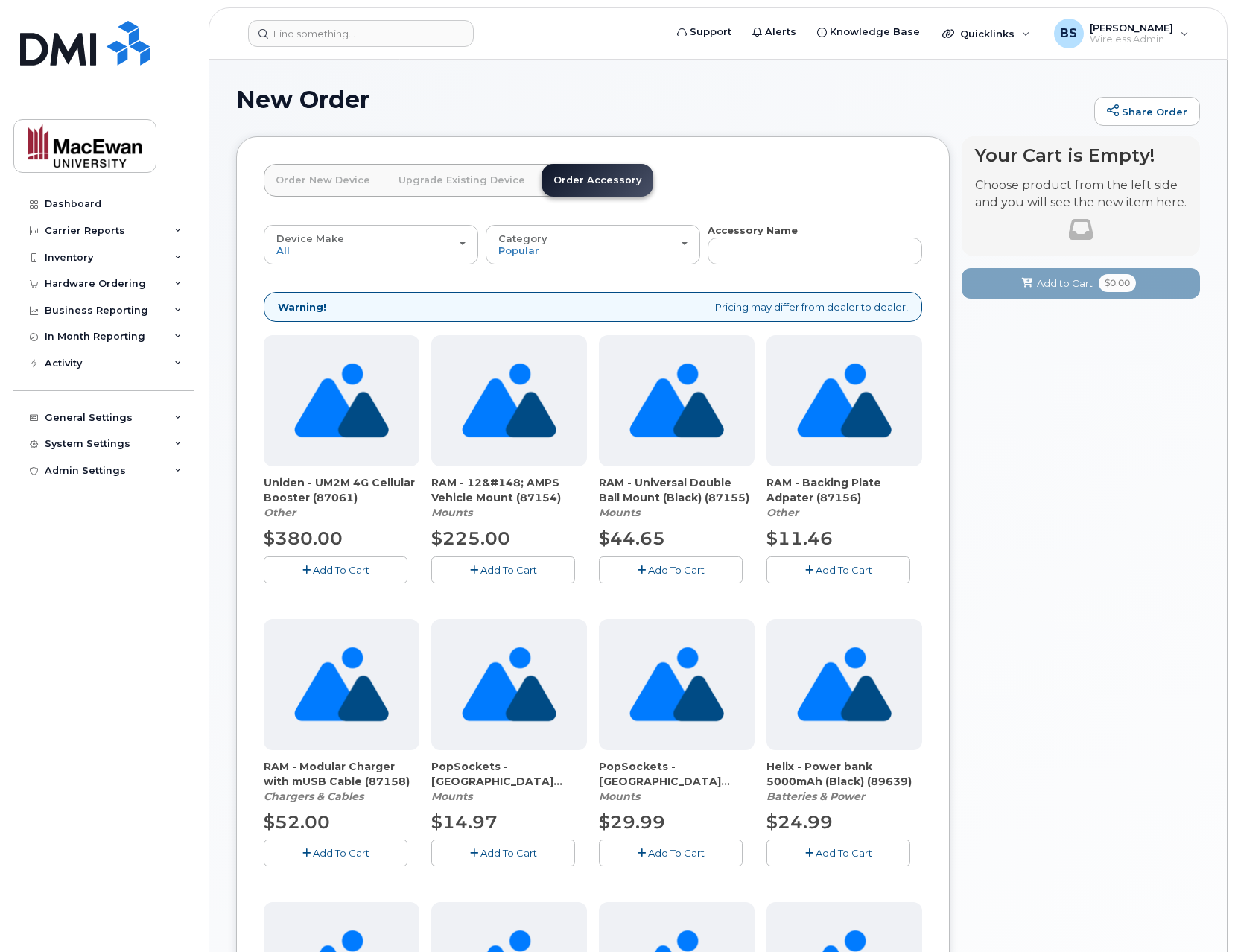
click at [321, 185] on link "Order New Device" at bounding box center [323, 180] width 118 height 32
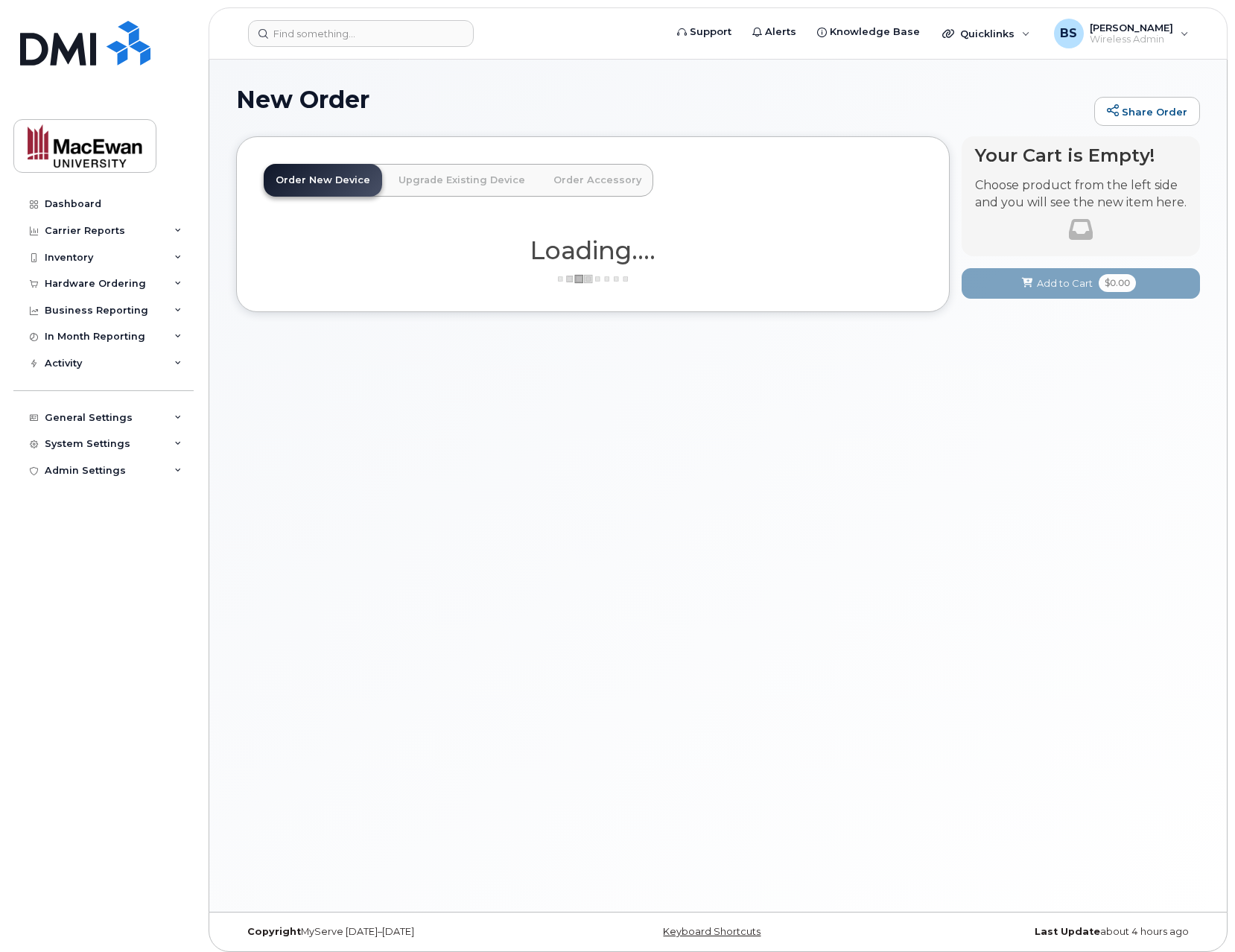
click at [544, 166] on link "Order Accessory" at bounding box center [597, 180] width 111 height 32
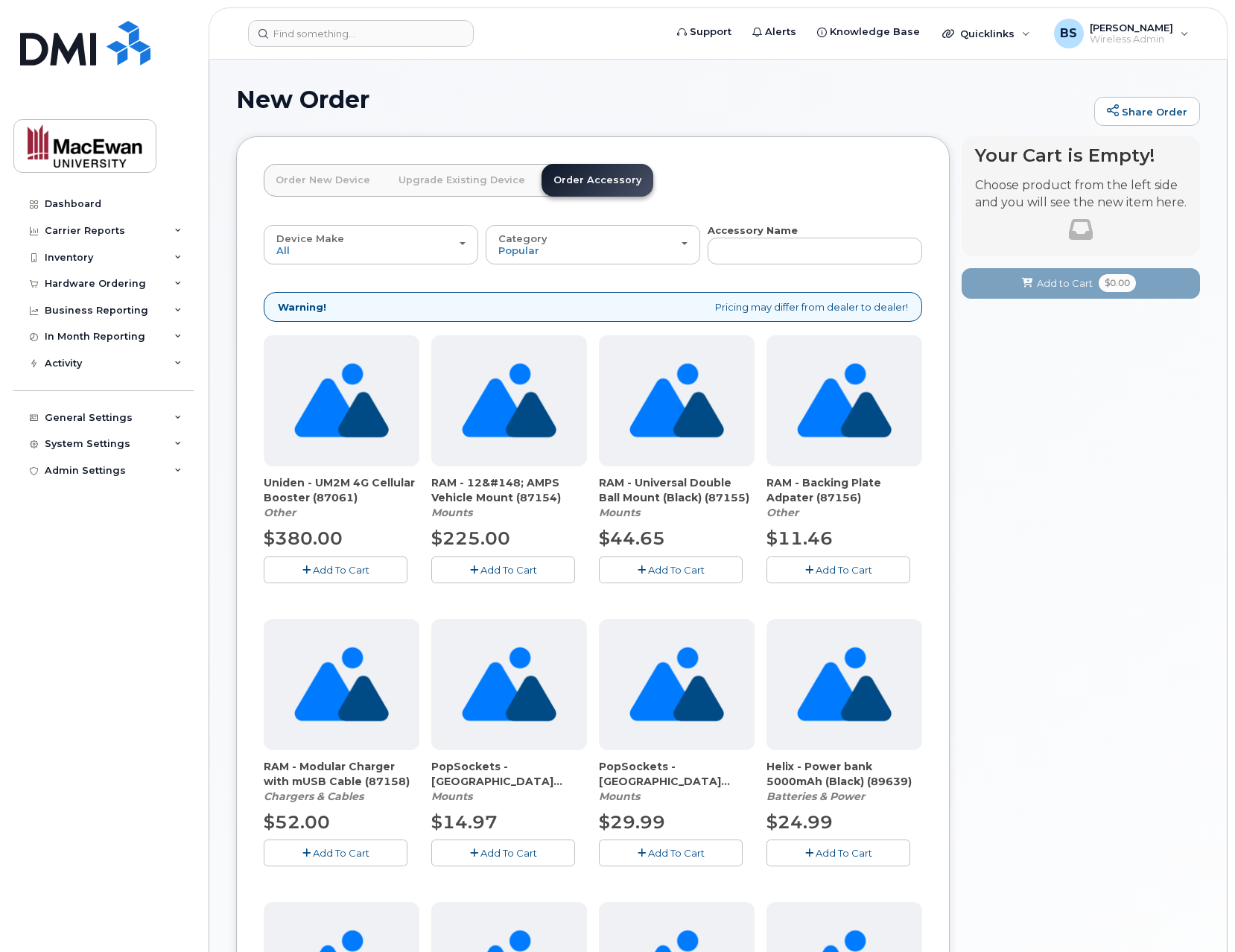
click at [356, 182] on link "Order New Device" at bounding box center [323, 180] width 118 height 32
